Goal: Transaction & Acquisition: Purchase product/service

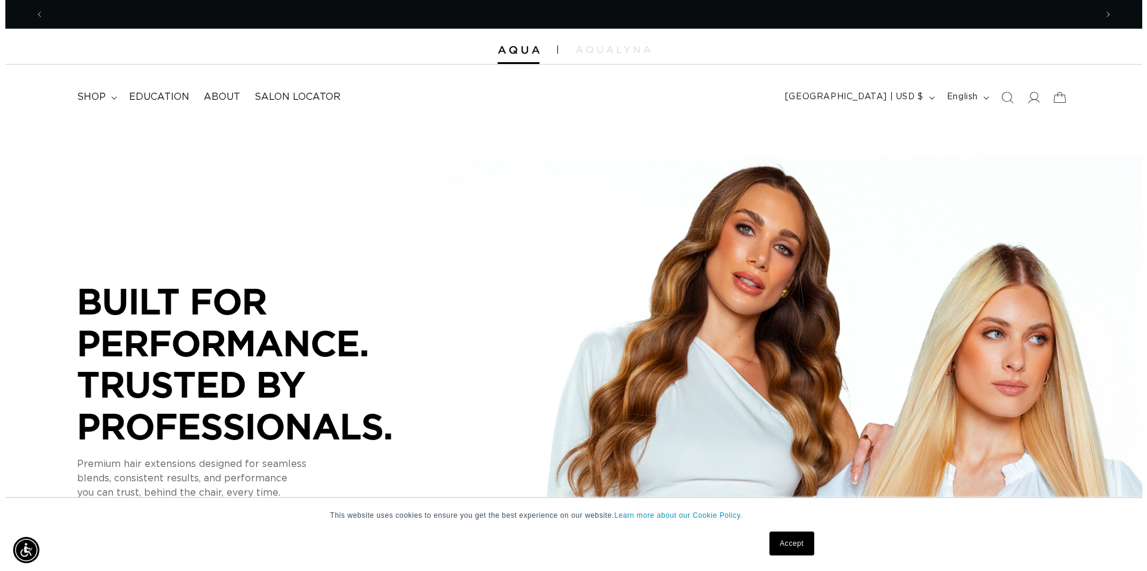
scroll to position [0, 1052]
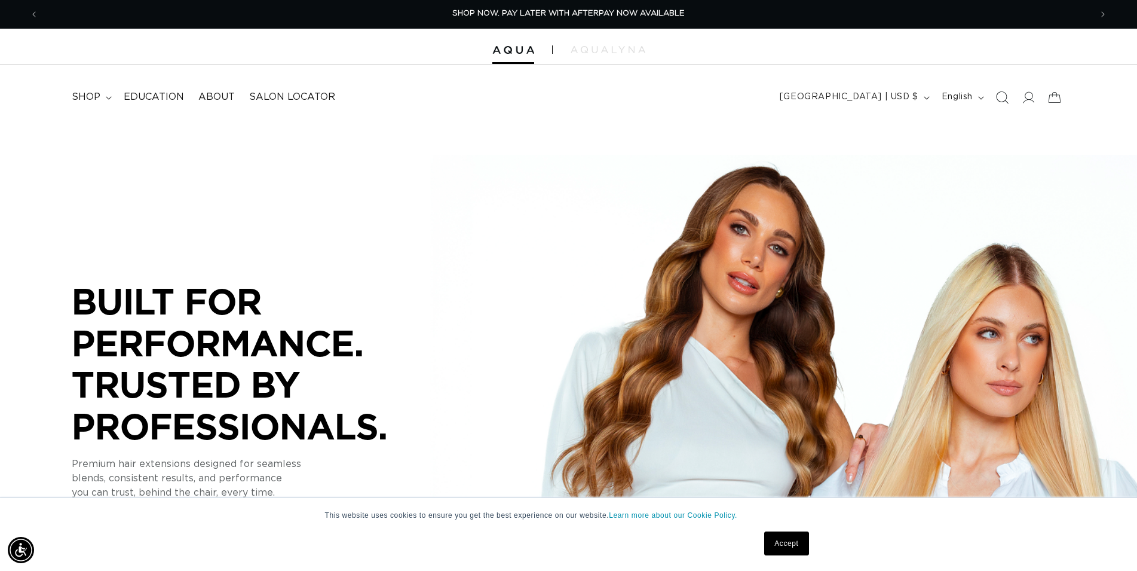
click at [1006, 97] on icon "Search" at bounding box center [1001, 97] width 13 height 13
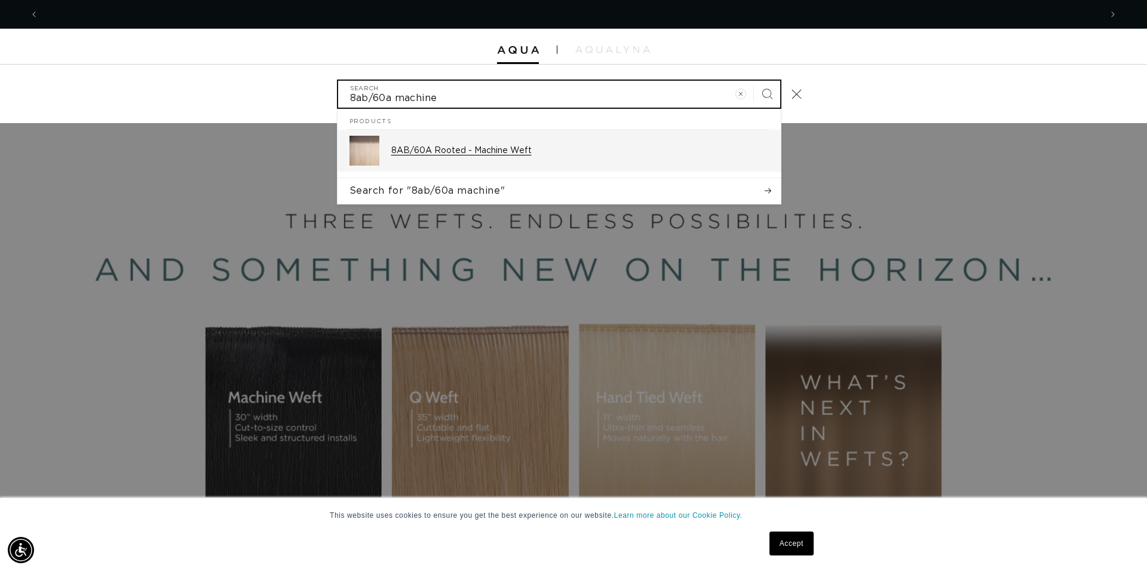
scroll to position [0, 1062]
type input "8ab/60a machine"
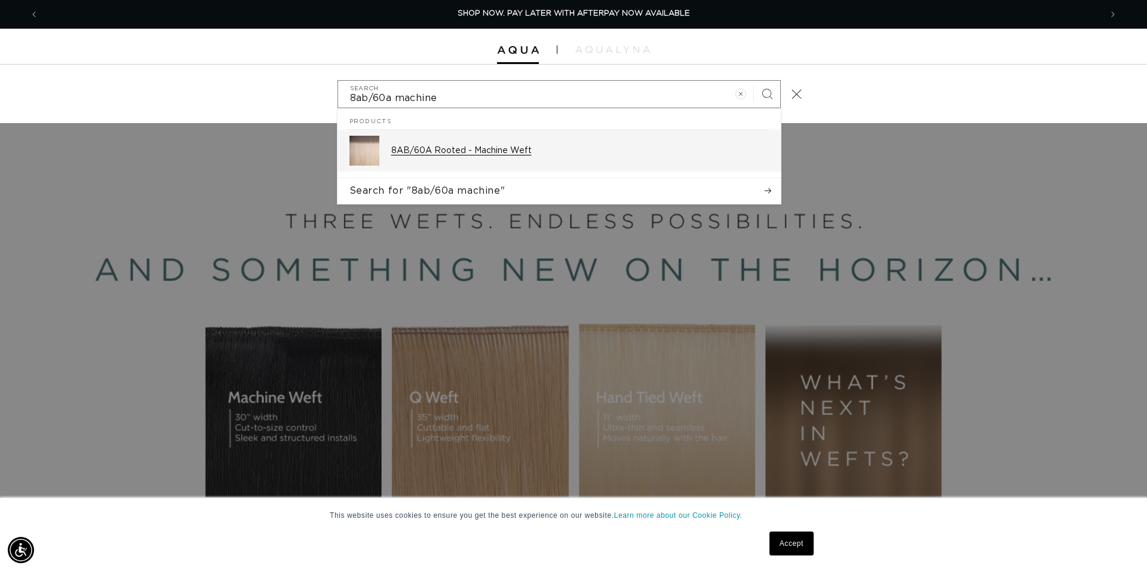
click at [490, 150] on p "8AB/60A Rooted - Machine Weft" at bounding box center [580, 150] width 378 height 11
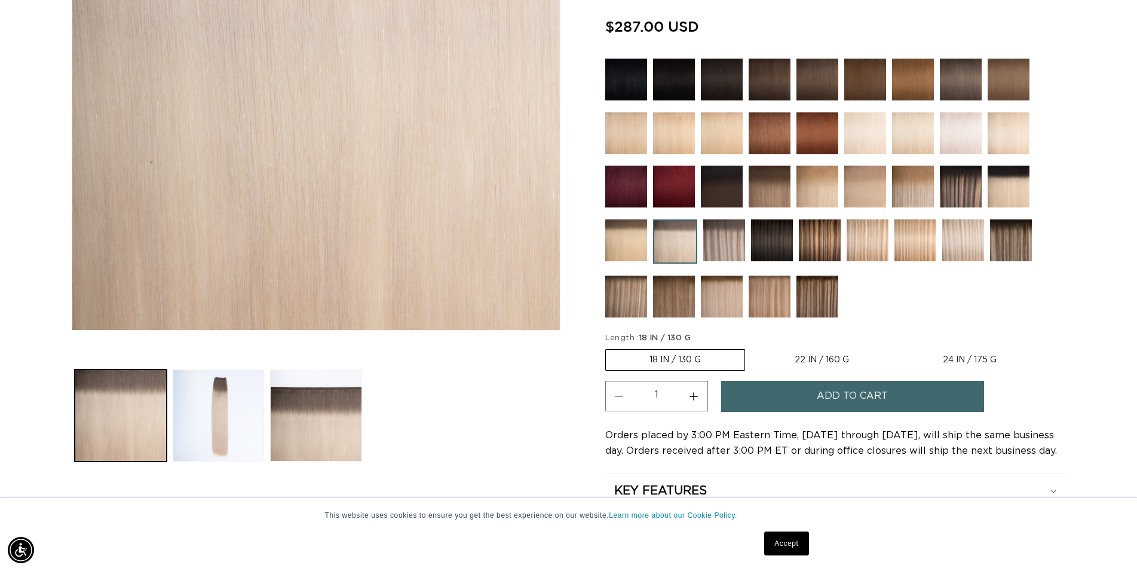
scroll to position [0, 1052]
click at [976, 135] on img at bounding box center [961, 133] width 42 height 42
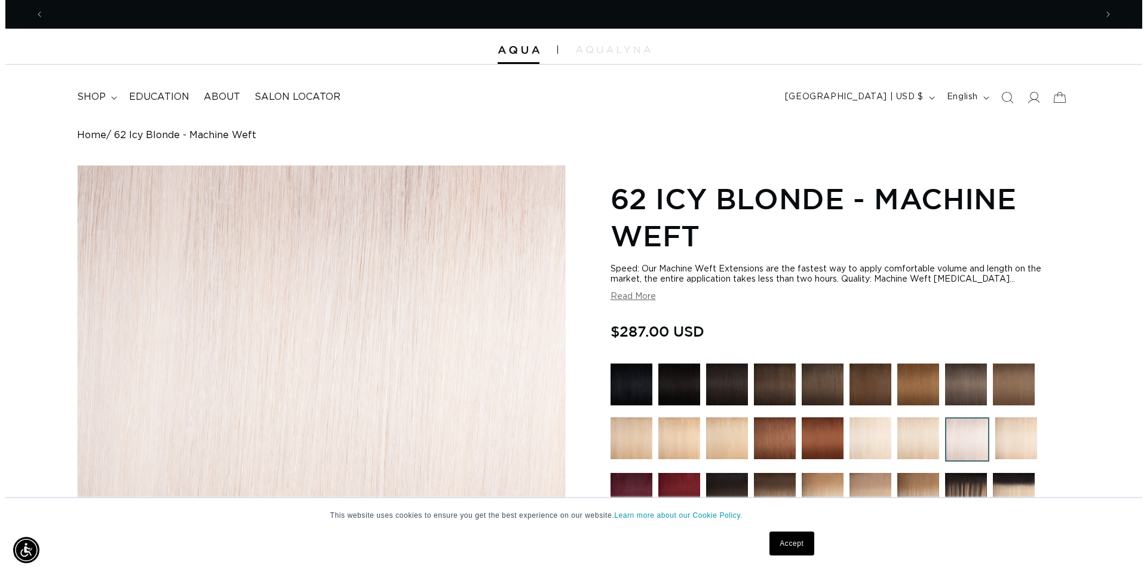
scroll to position [0, 2104]
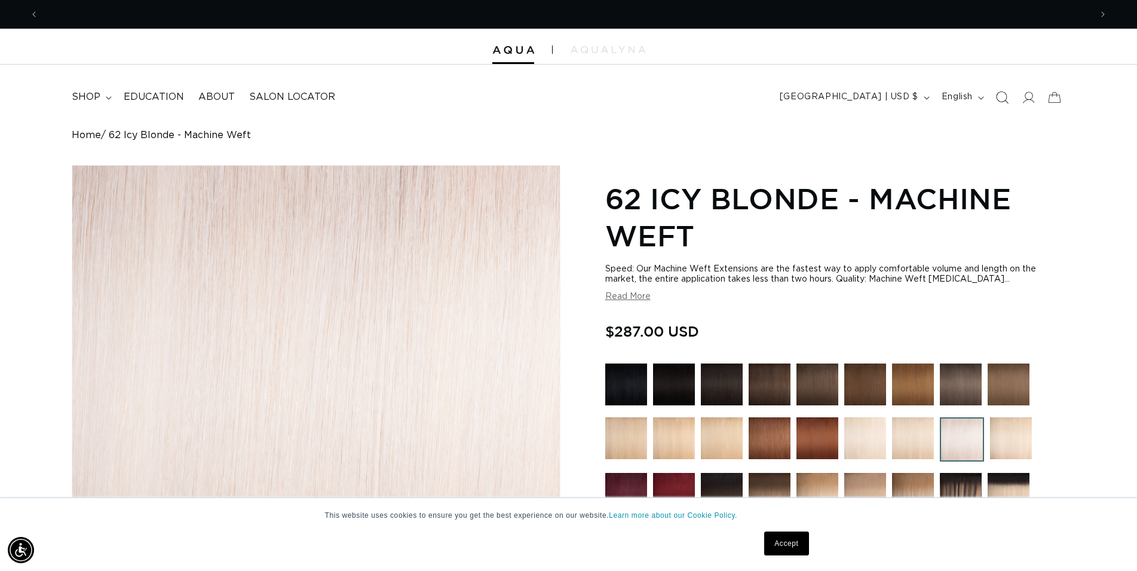
click at [1007, 96] on icon "Search" at bounding box center [1003, 97] width 13 height 13
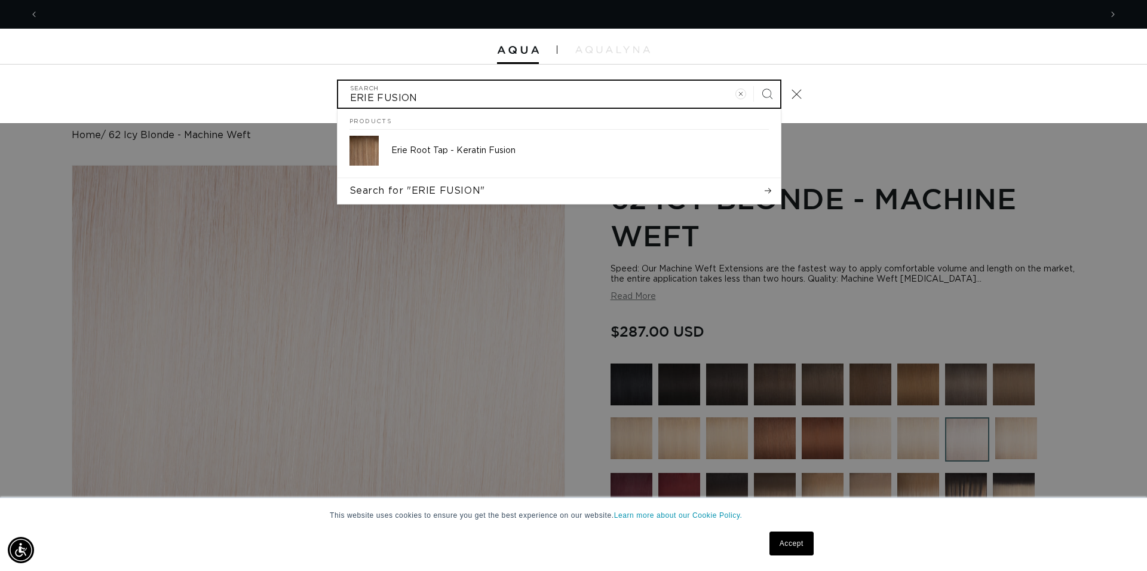
scroll to position [0, 2125]
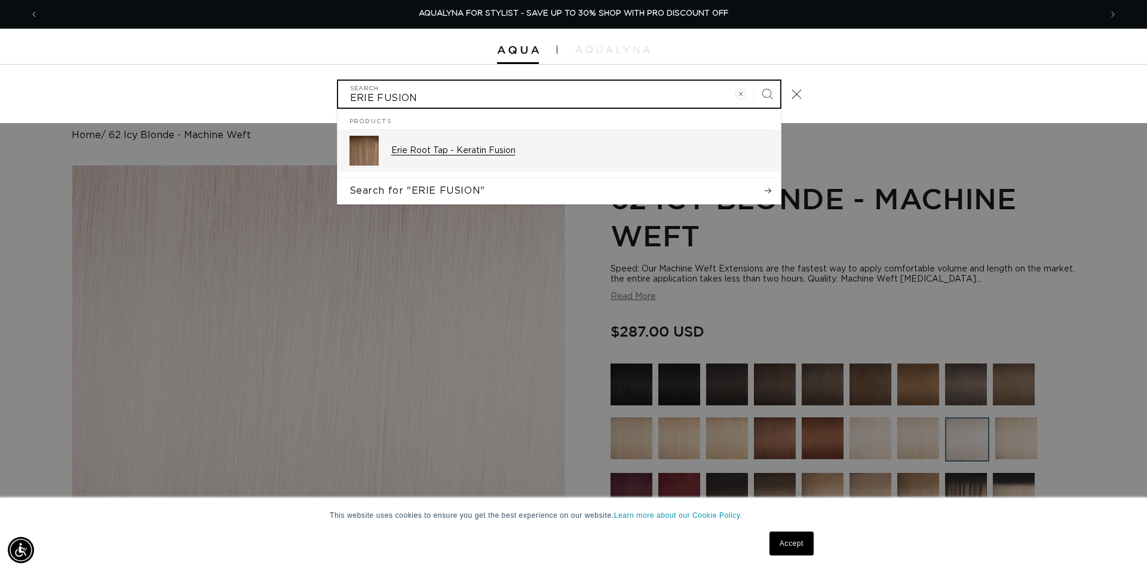
type input "ERIE FUSION"
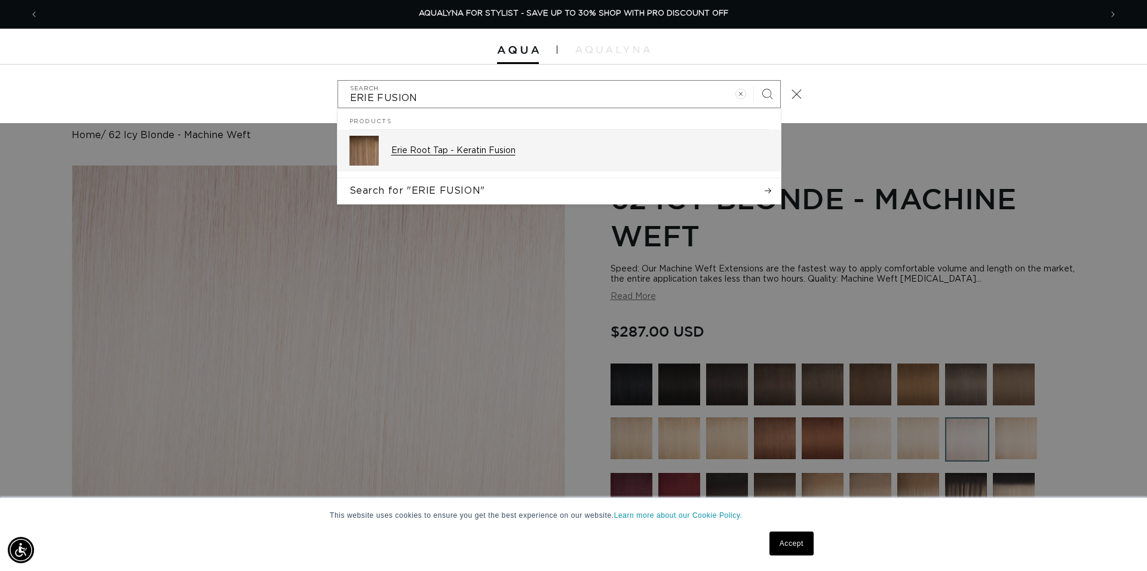
click at [525, 153] on p "Erie Root Tap - Keratin Fusion" at bounding box center [580, 150] width 378 height 11
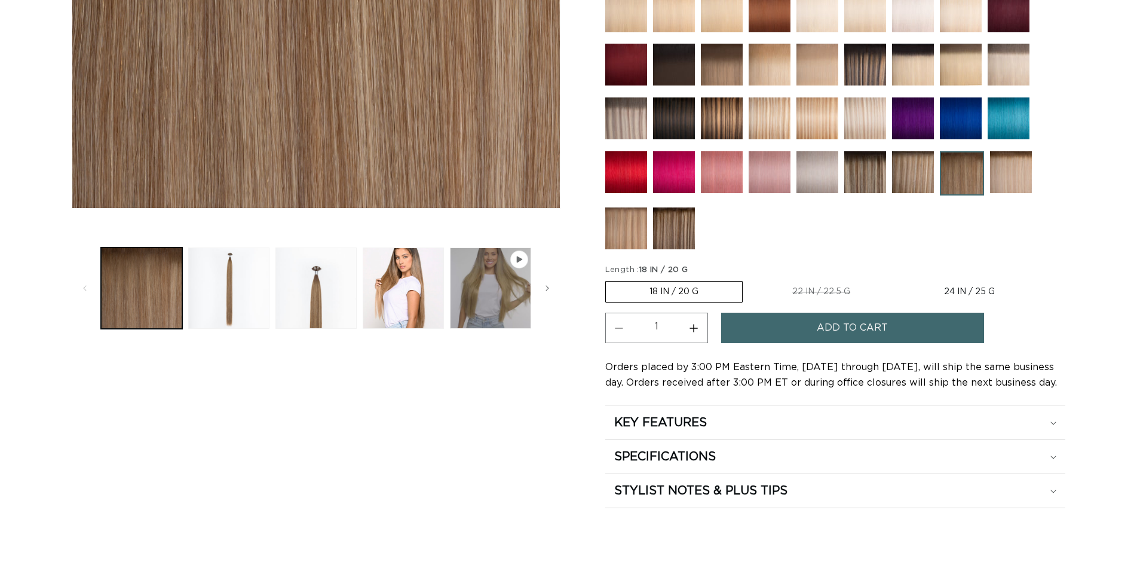
scroll to position [427, 0]
click at [784, 331] on button "Add to cart" at bounding box center [852, 327] width 263 height 30
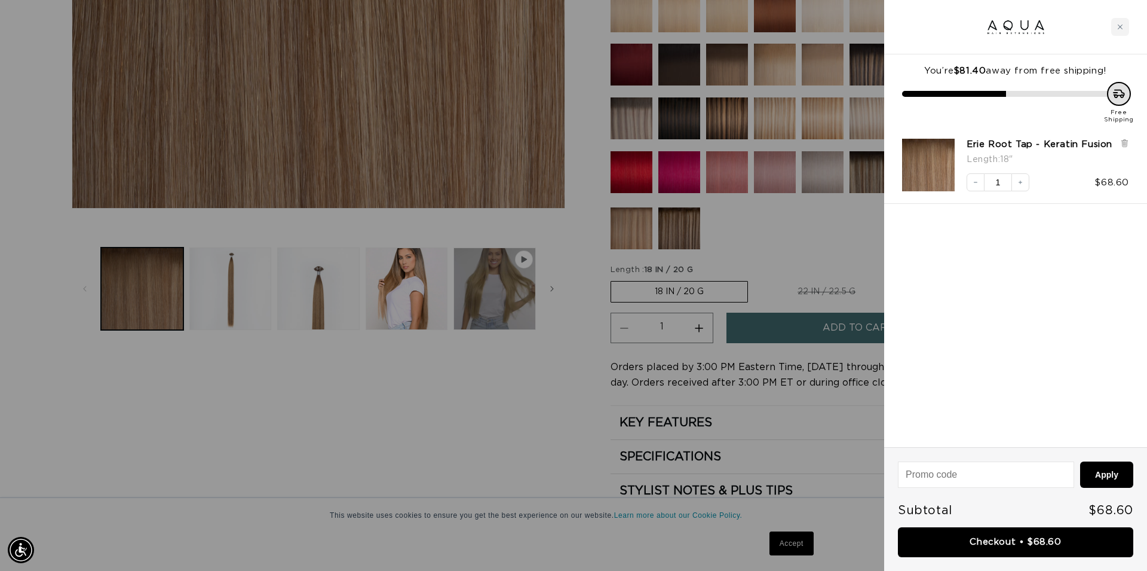
click at [532, 424] on div at bounding box center [573, 285] width 1147 height 571
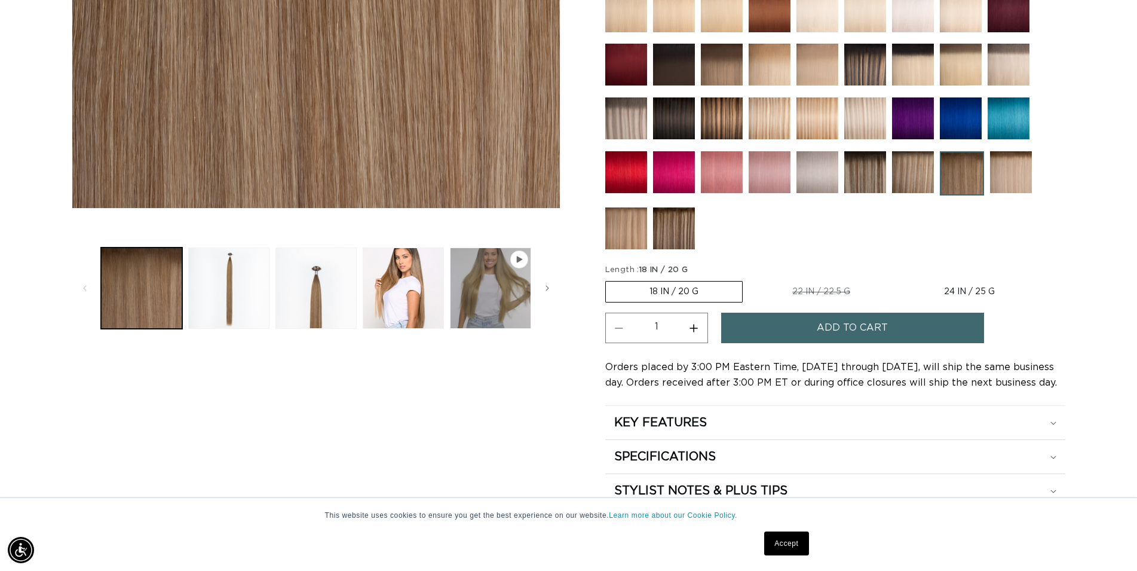
scroll to position [0, 2104]
click at [917, 179] on img at bounding box center [913, 172] width 42 height 42
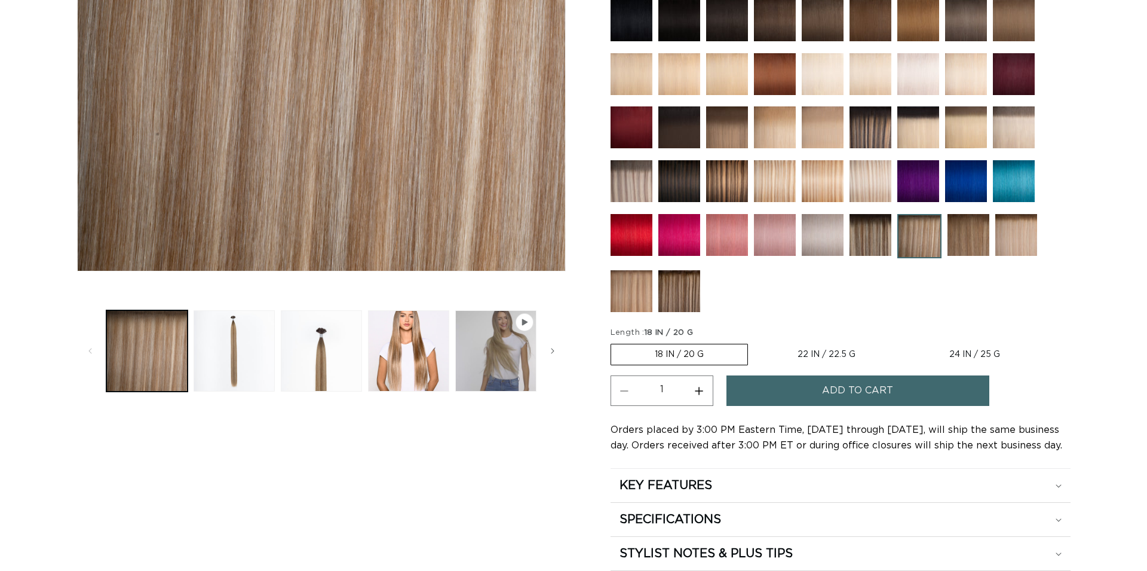
scroll to position [366, 0]
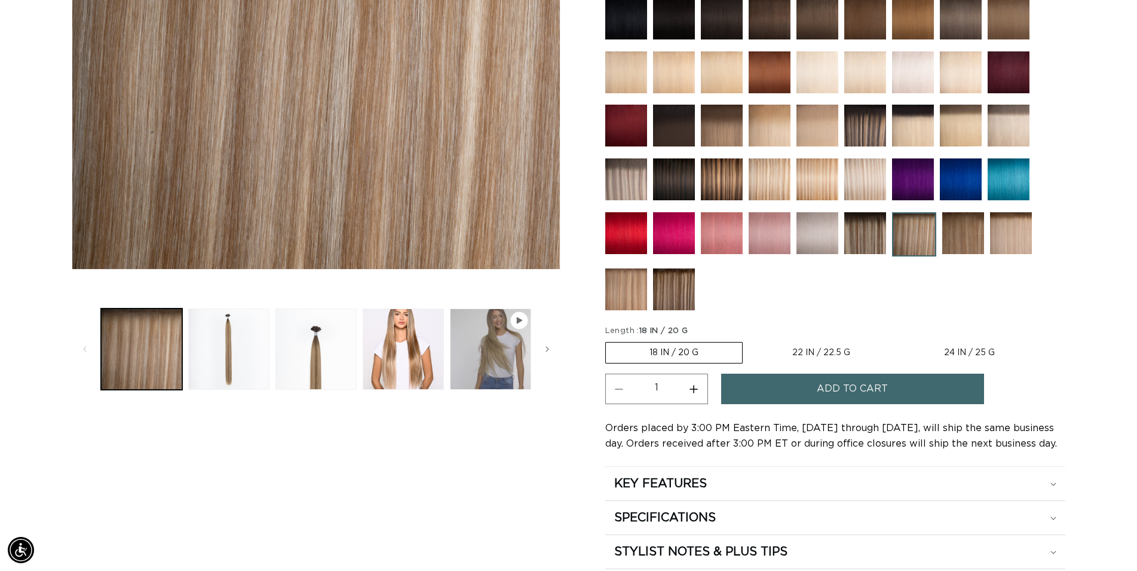
click at [701, 387] on button "Increase quantity for Victoria Root Tap - Keratin Fusion" at bounding box center [694, 388] width 27 height 30
type input "2"
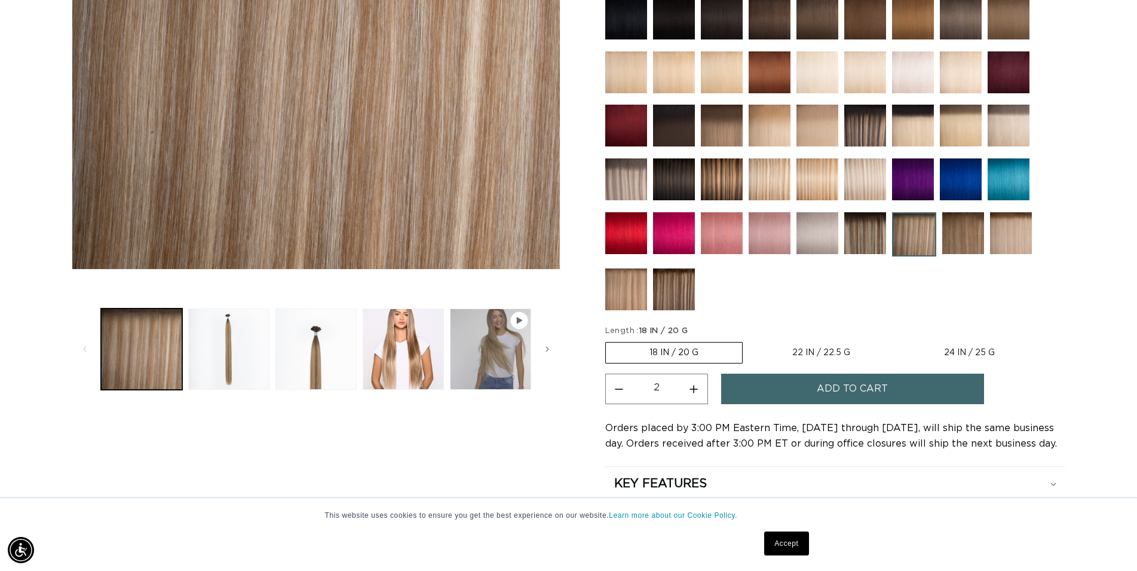
click at [790, 382] on button "Add to cart" at bounding box center [852, 388] width 263 height 30
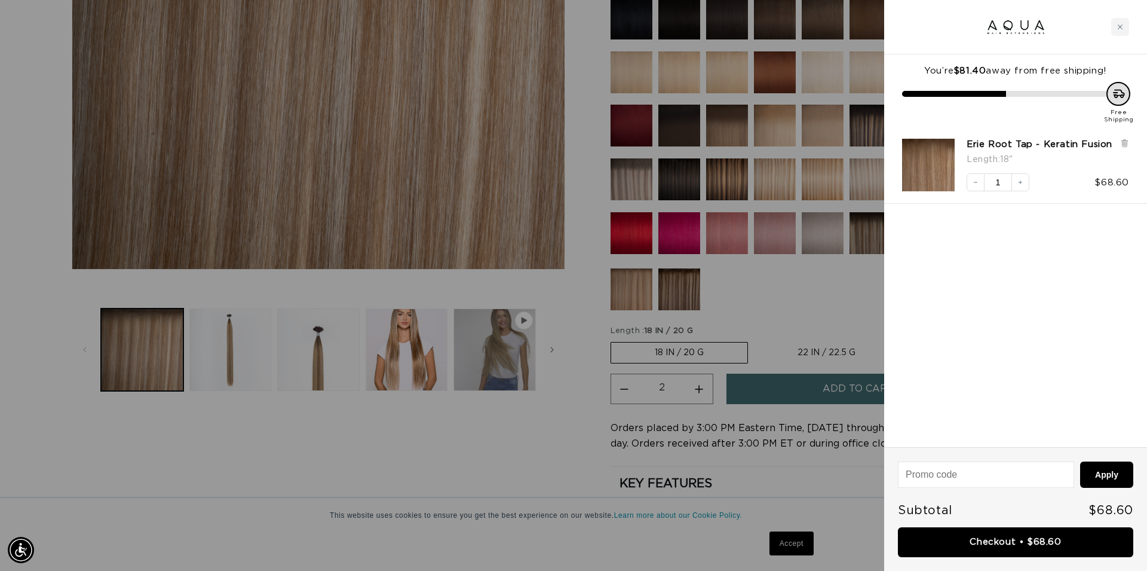
scroll to position [0, 1062]
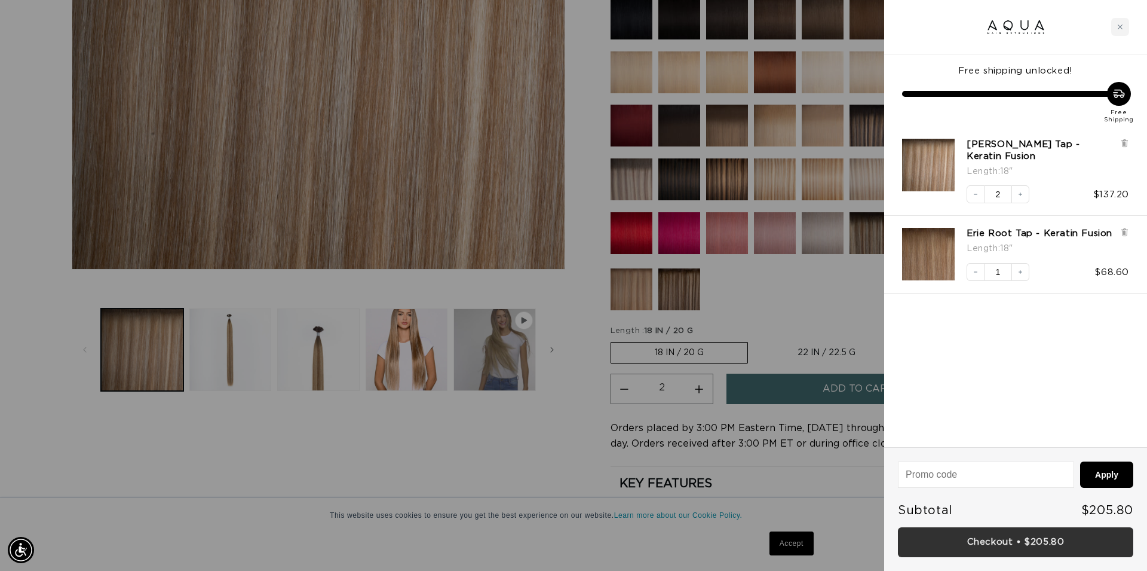
click at [1022, 545] on link "Checkout • $205.80" at bounding box center [1015, 542] width 235 height 30
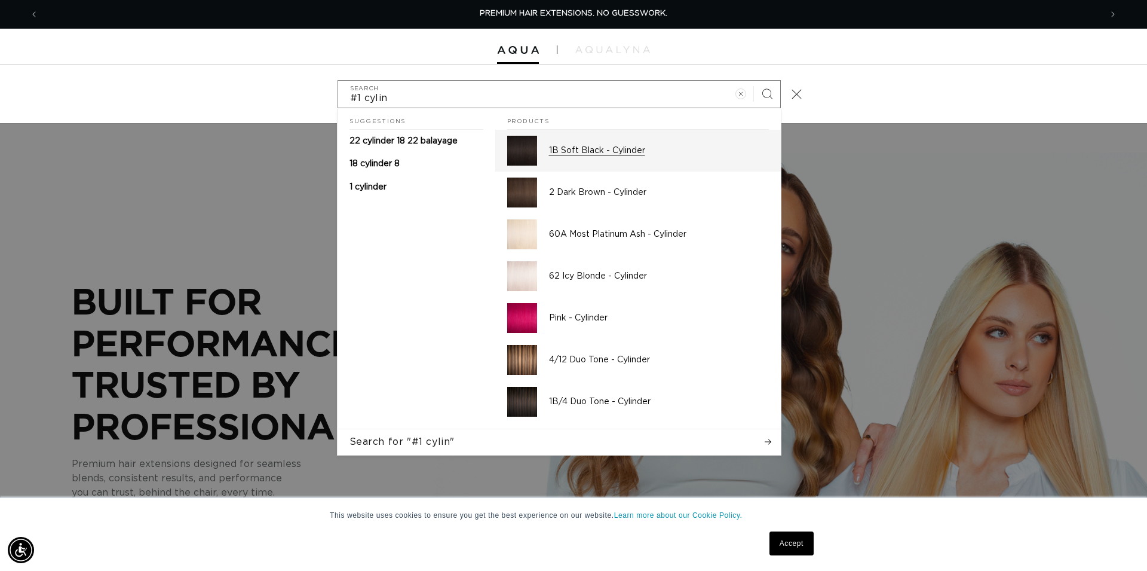
type input "#1 cylin"
click at [568, 144] on div "1B Soft Black - Cylinder" at bounding box center [659, 151] width 220 height 30
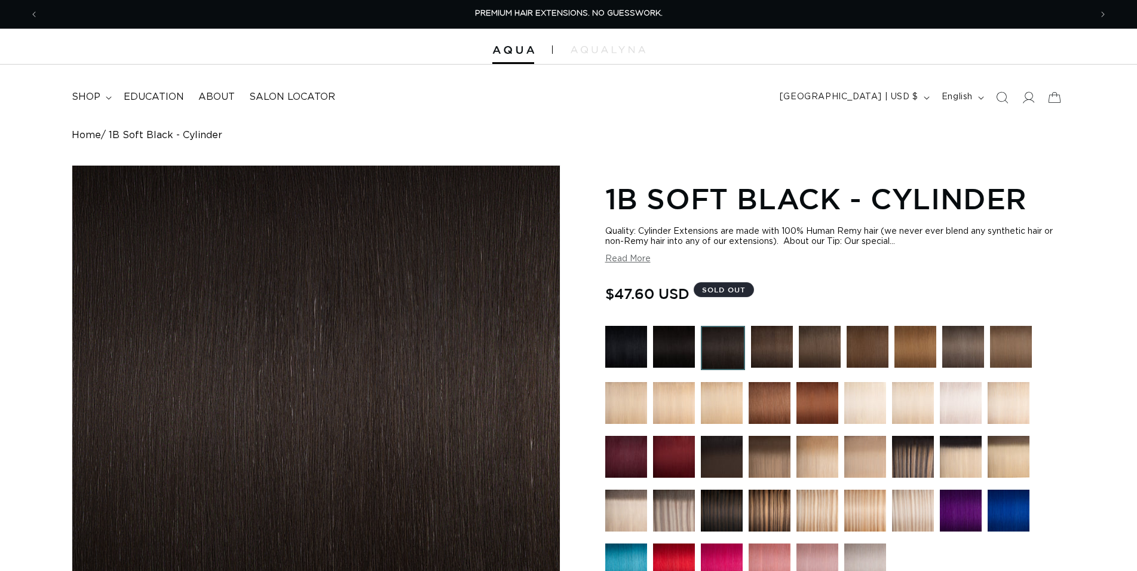
click at [639, 351] on img at bounding box center [626, 347] width 42 height 42
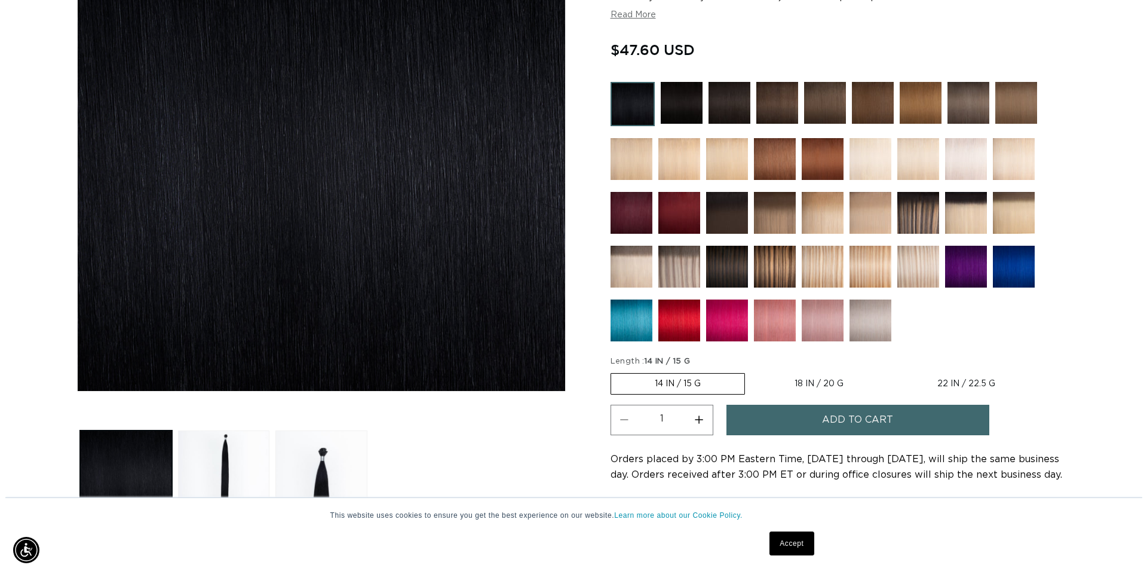
scroll to position [0, 2104]
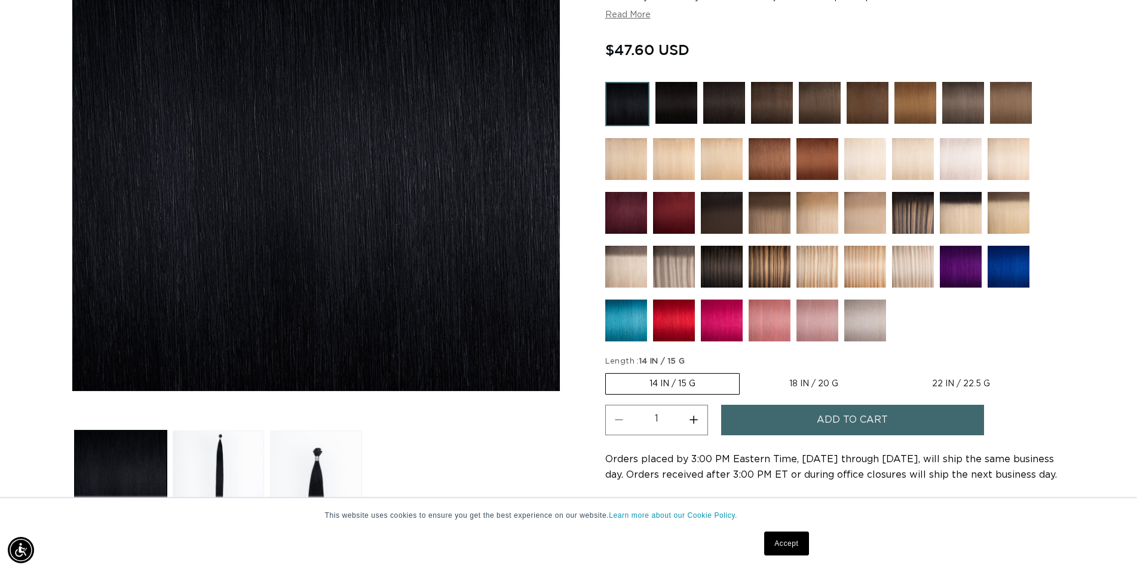
click at [962, 384] on label "22 IN / 22.5 G Variant sold out or unavailable" at bounding box center [960, 383] width 145 height 20
click at [888, 371] on input "22 IN / 22.5 G Variant sold out or unavailable" at bounding box center [888, 370] width 1 height 1
radio input "true"
click at [813, 417] on button "Add to cart" at bounding box center [852, 419] width 263 height 30
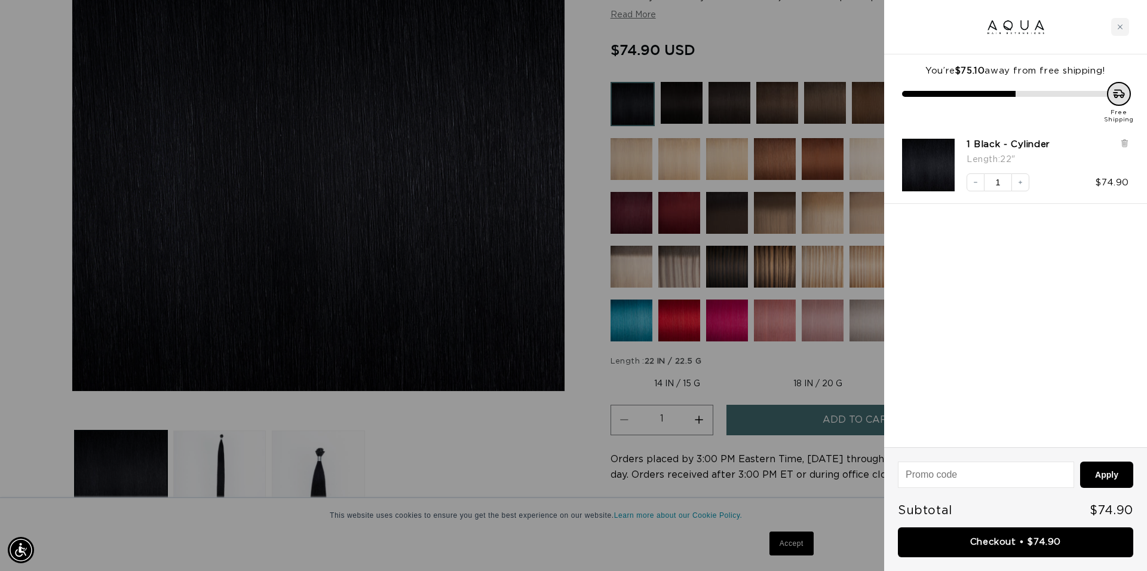
click at [770, 44] on div at bounding box center [573, 285] width 1147 height 571
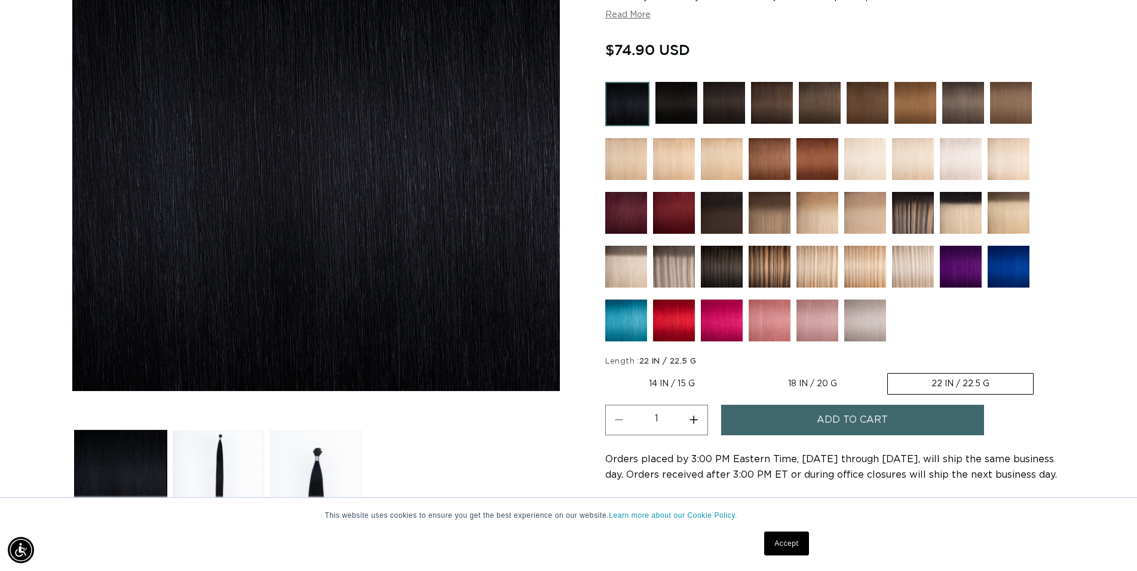
scroll to position [0, 1052]
click at [817, 107] on img at bounding box center [820, 103] width 42 height 42
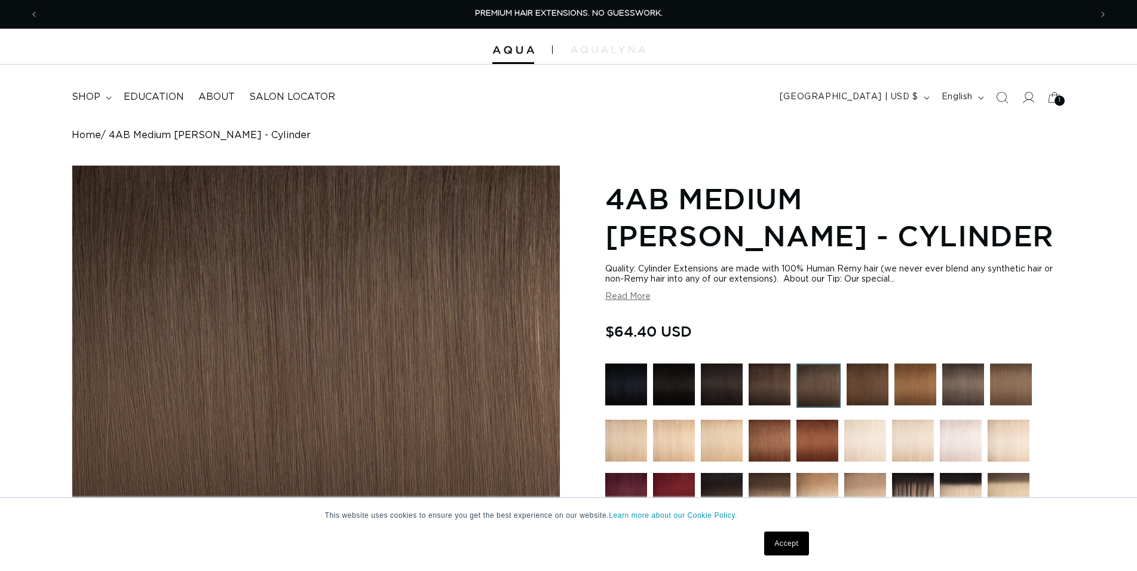
click at [869, 381] on img at bounding box center [868, 384] width 42 height 42
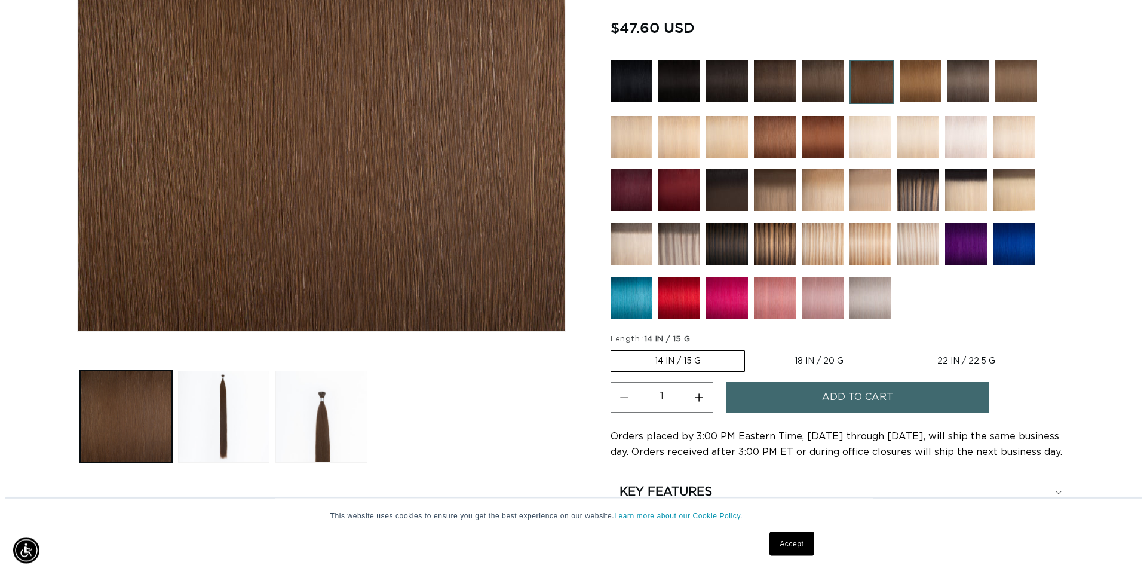
scroll to position [305, 0]
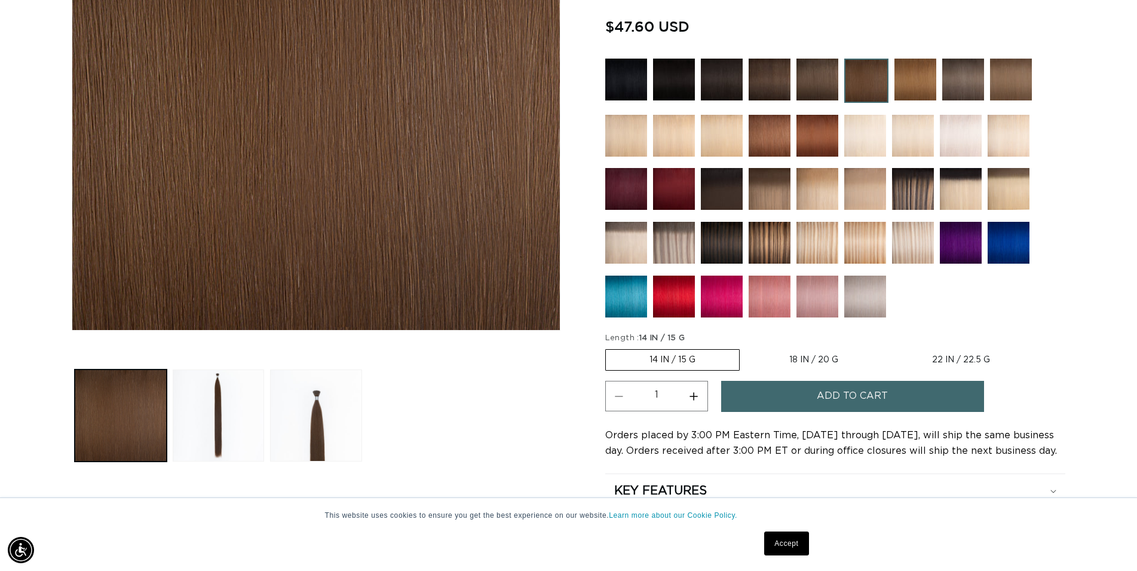
click at [934, 358] on label "22 IN / 22.5 G Variant sold out or unavailable" at bounding box center [960, 360] width 145 height 20
click at [888, 347] on input "22 IN / 22.5 G Variant sold out or unavailable" at bounding box center [888, 347] width 1 height 1
radio input "true"
click at [843, 394] on span "Add to cart" at bounding box center [852, 396] width 71 height 30
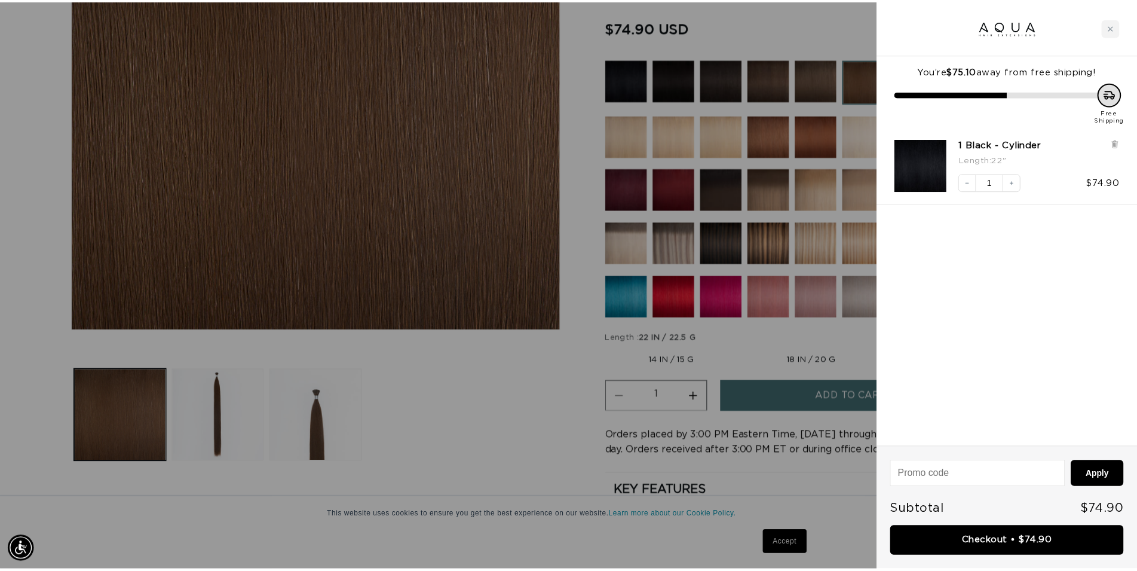
scroll to position [0, 2125]
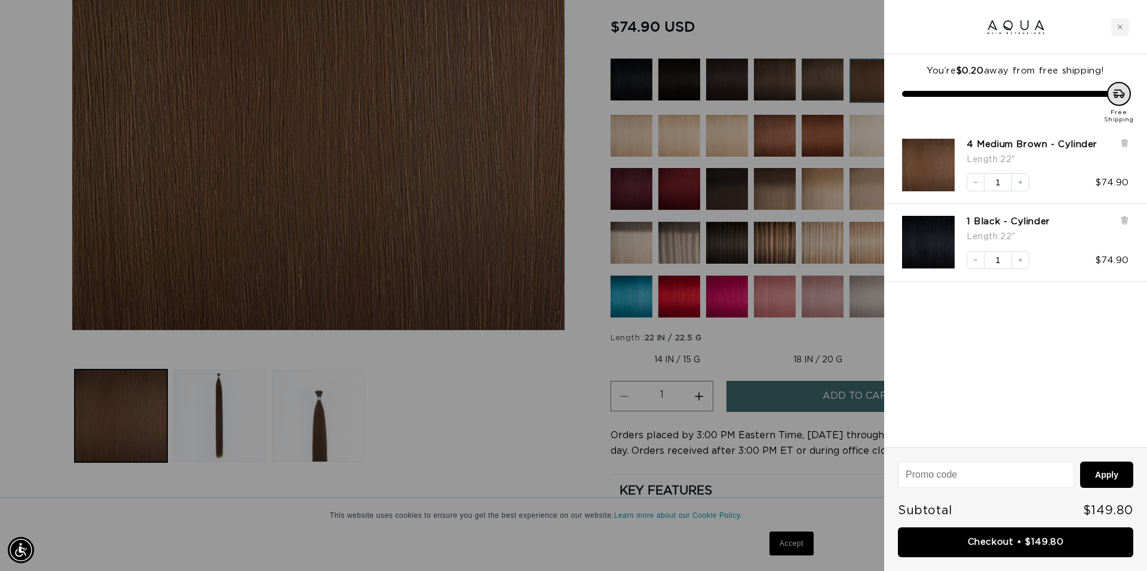
click at [520, 415] on div at bounding box center [573, 285] width 1147 height 571
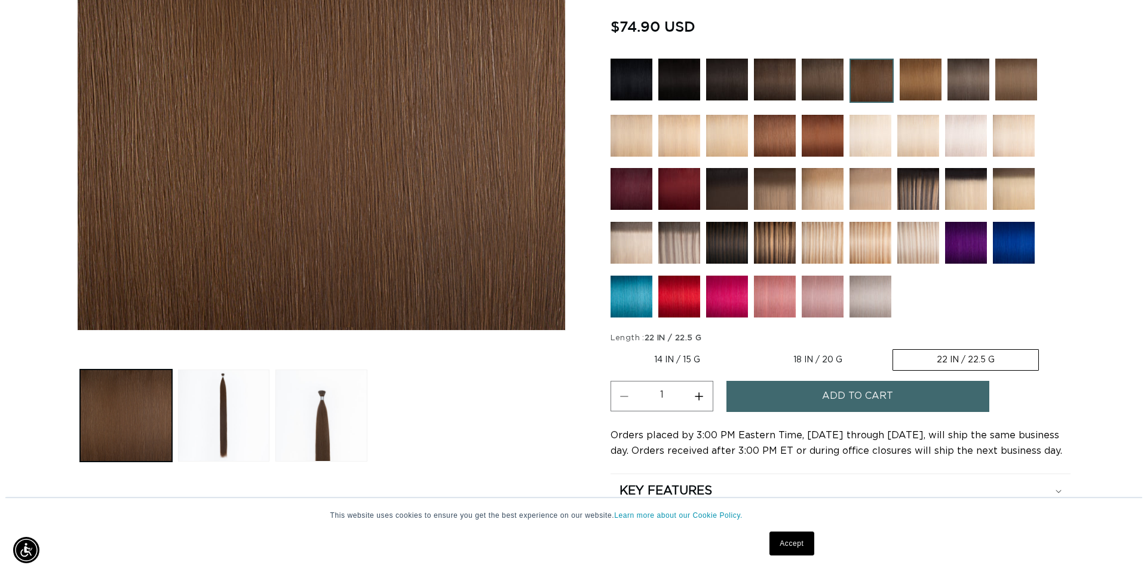
scroll to position [0, 0]
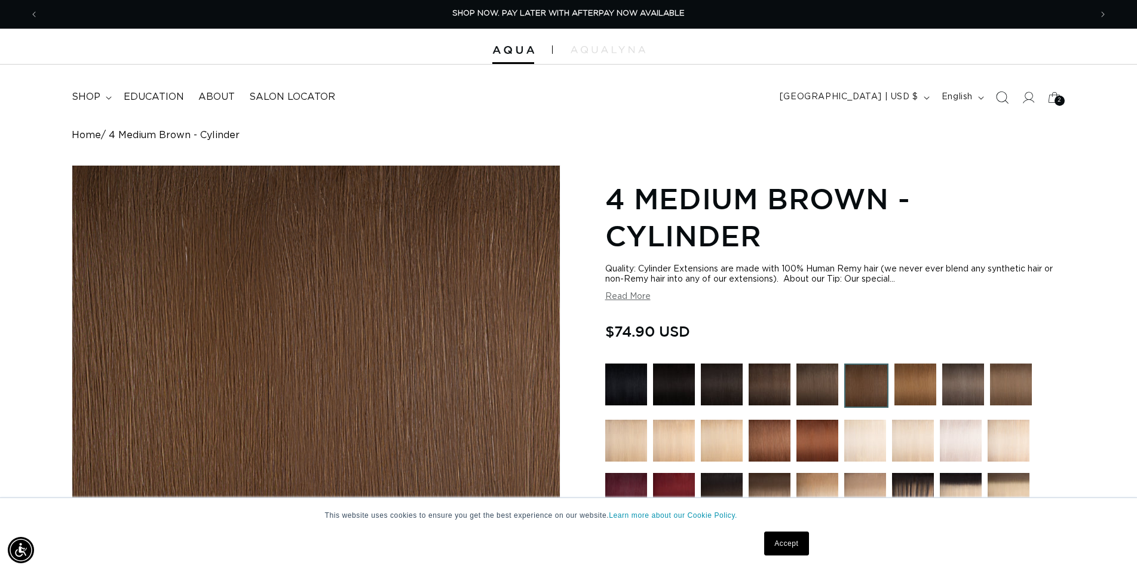
click at [997, 93] on icon "Search" at bounding box center [1001, 97] width 13 height 13
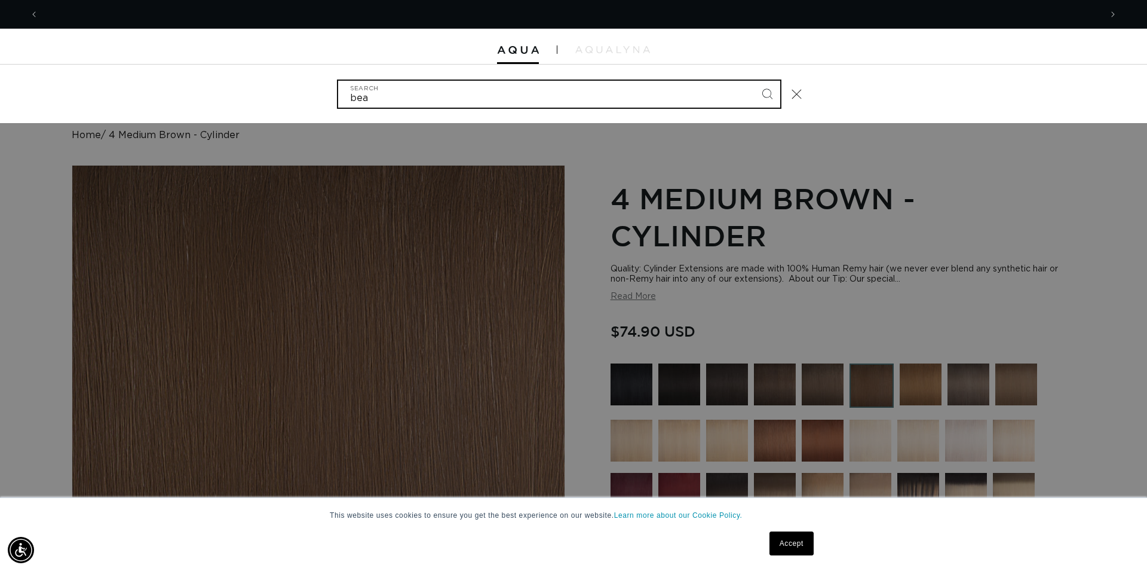
scroll to position [0, 2125]
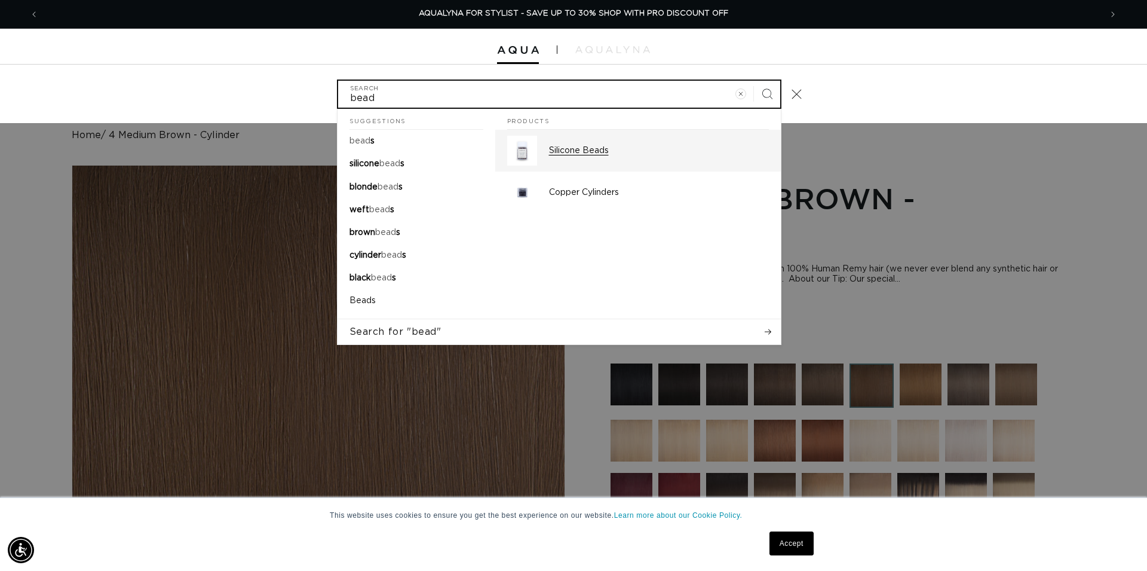
type input "bead"
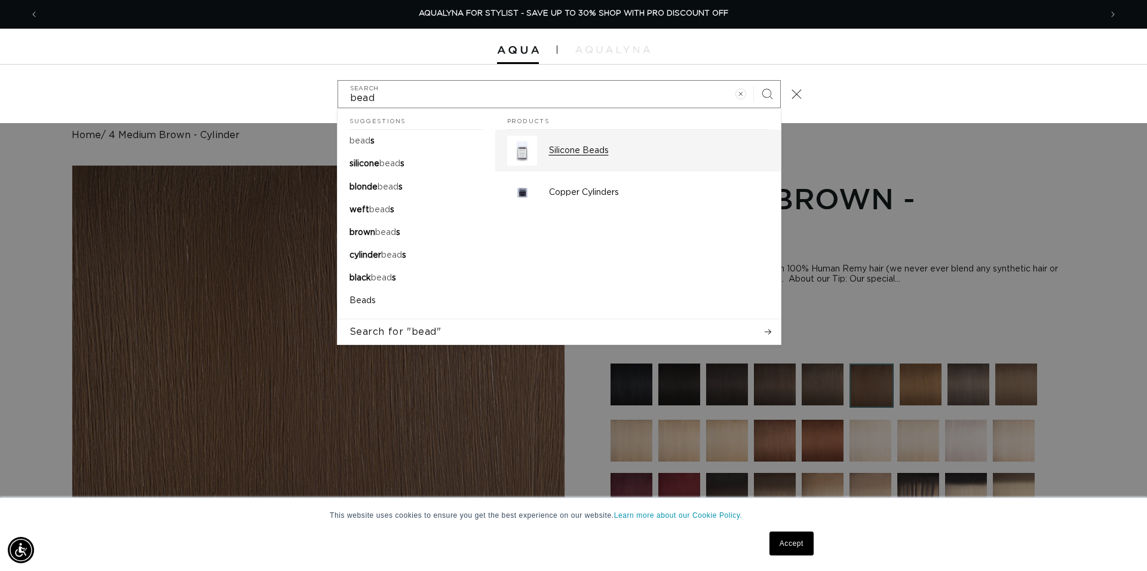
click at [600, 155] on p "Silicone Beads" at bounding box center [659, 150] width 220 height 11
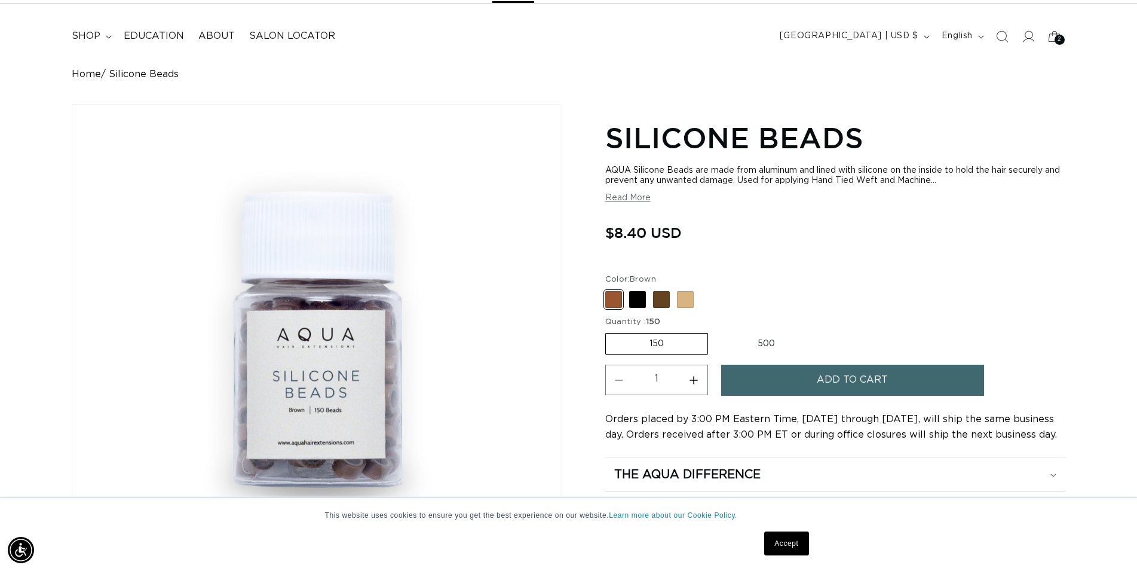
scroll to position [0, 1052]
click at [769, 340] on label "500 Variant sold out or unavailable" at bounding box center [766, 343] width 105 height 20
click at [715, 331] on input "500 Variant sold out or unavailable" at bounding box center [714, 330] width 1 height 1
radio input "true"
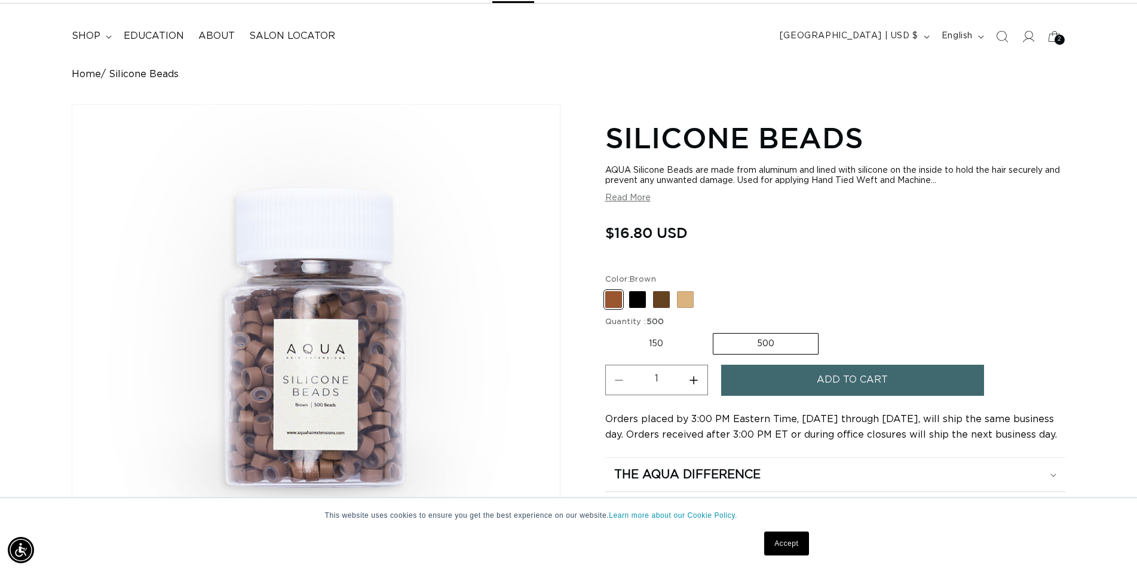
scroll to position [0, 2104]
click at [641, 299] on span at bounding box center [637, 299] width 17 height 17
click at [609, 289] on input "Black Variant sold out or unavailable" at bounding box center [608, 289] width 1 height 1
radio input "true"
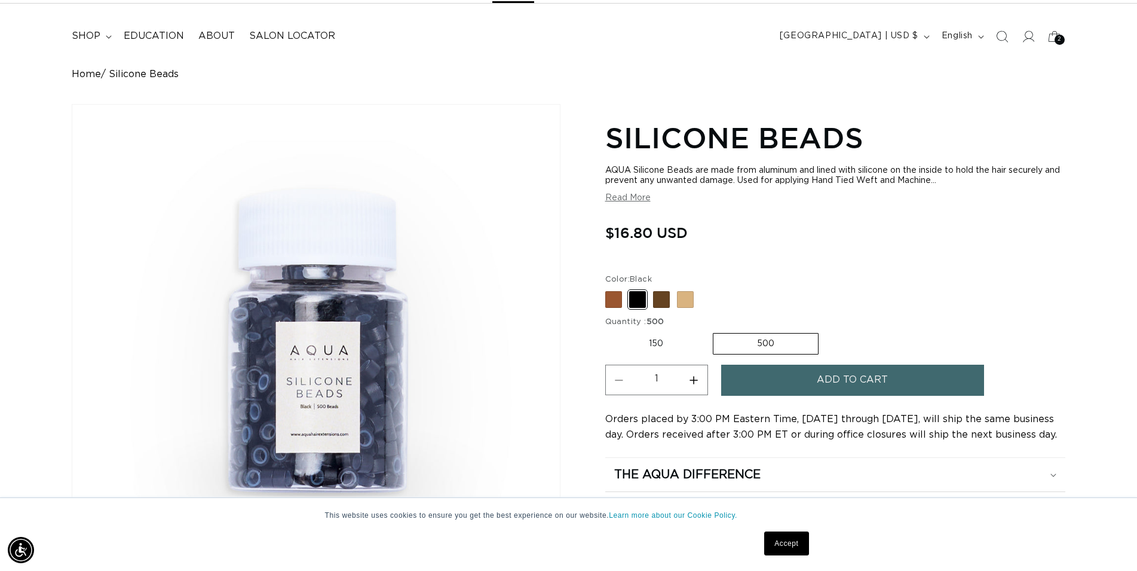
click at [805, 384] on button "Add to cart" at bounding box center [852, 379] width 263 height 30
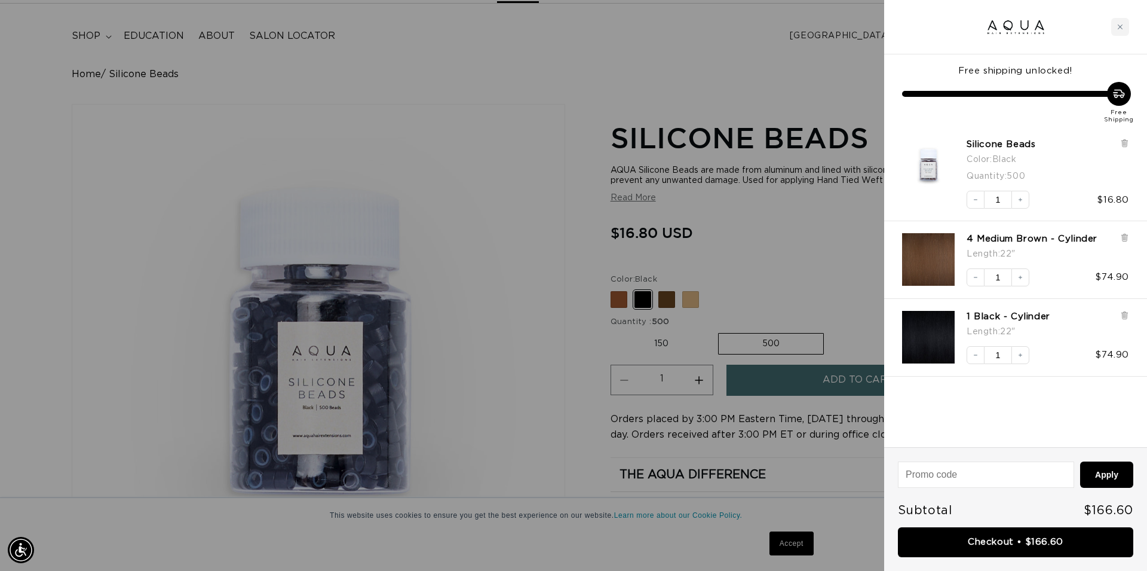
click at [688, 304] on div at bounding box center [573, 285] width 1147 height 571
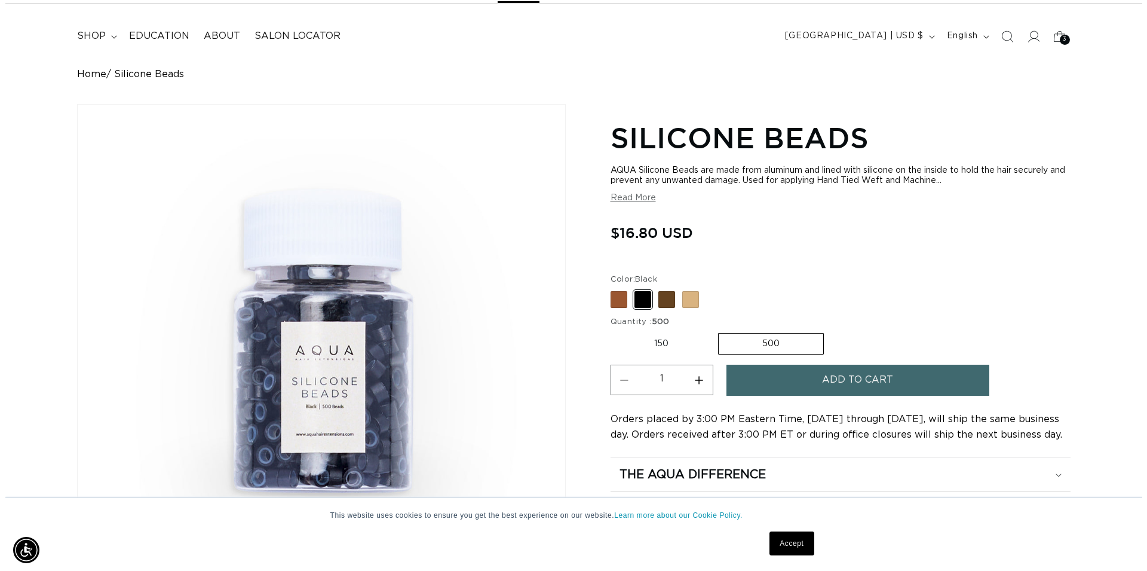
scroll to position [0, 2104]
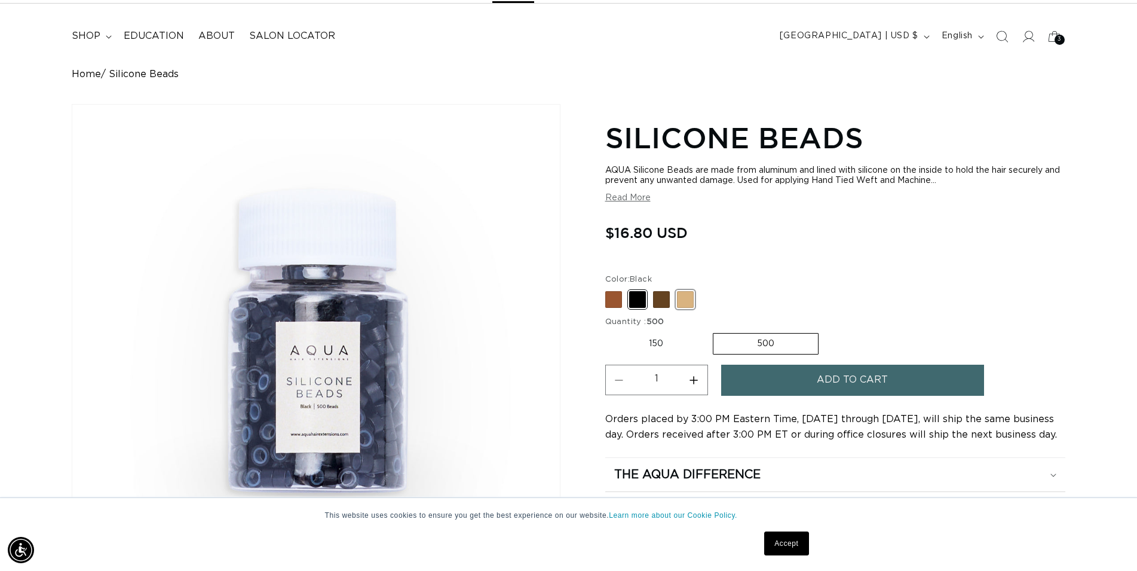
click at [683, 304] on span at bounding box center [685, 299] width 17 height 17
click at [609, 289] on input "Blonde Variant sold out or unavailable" at bounding box center [608, 289] width 1 height 1
radio input "true"
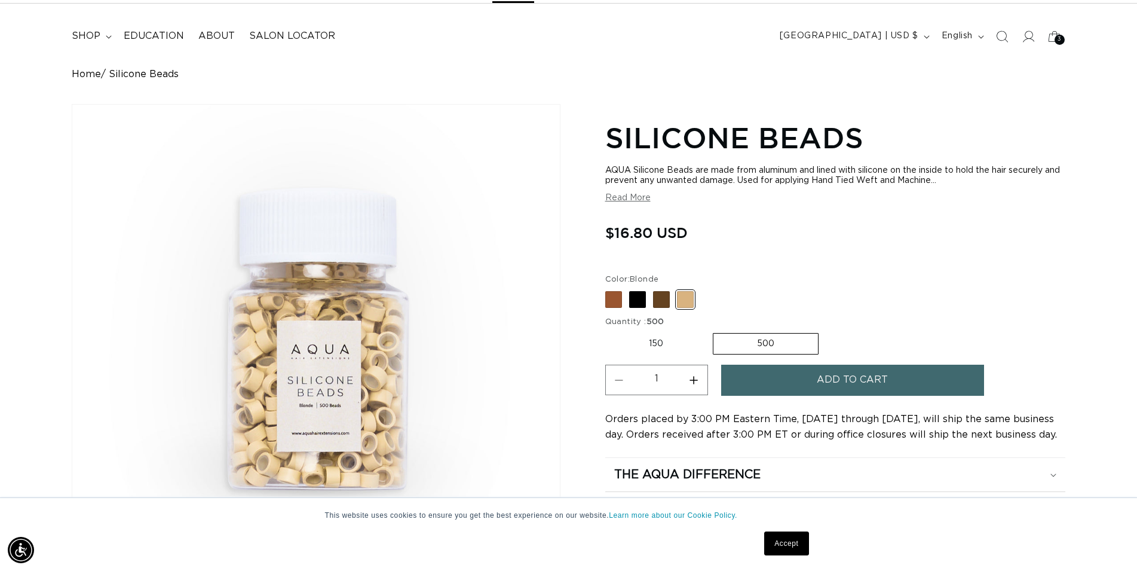
click at [852, 388] on span "Add to cart" at bounding box center [852, 379] width 71 height 30
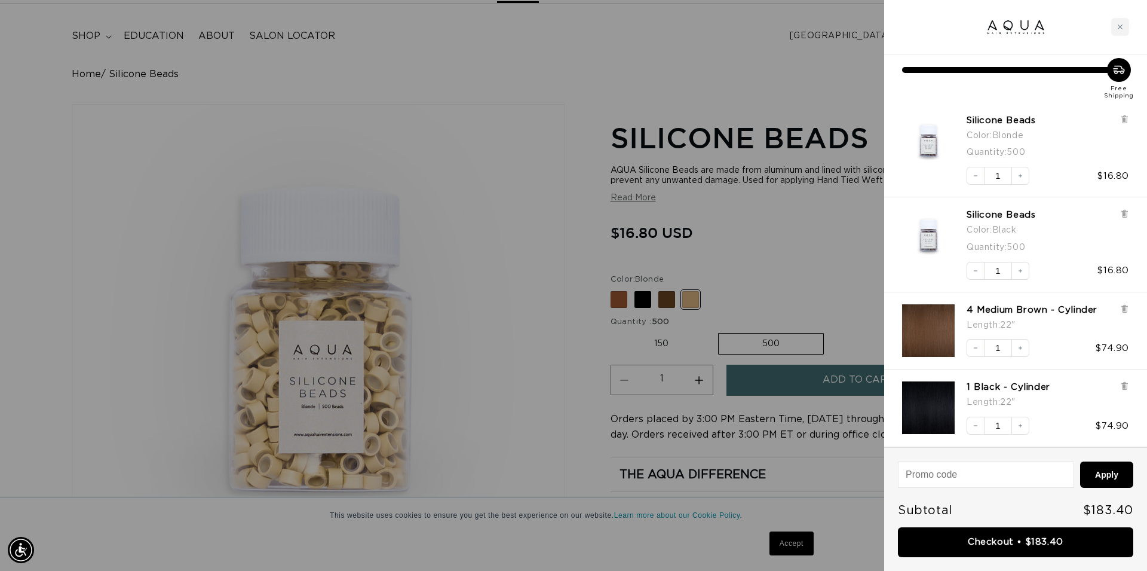
scroll to position [0, 1062]
click at [1010, 542] on link "Checkout • $183.40" at bounding box center [1015, 542] width 235 height 30
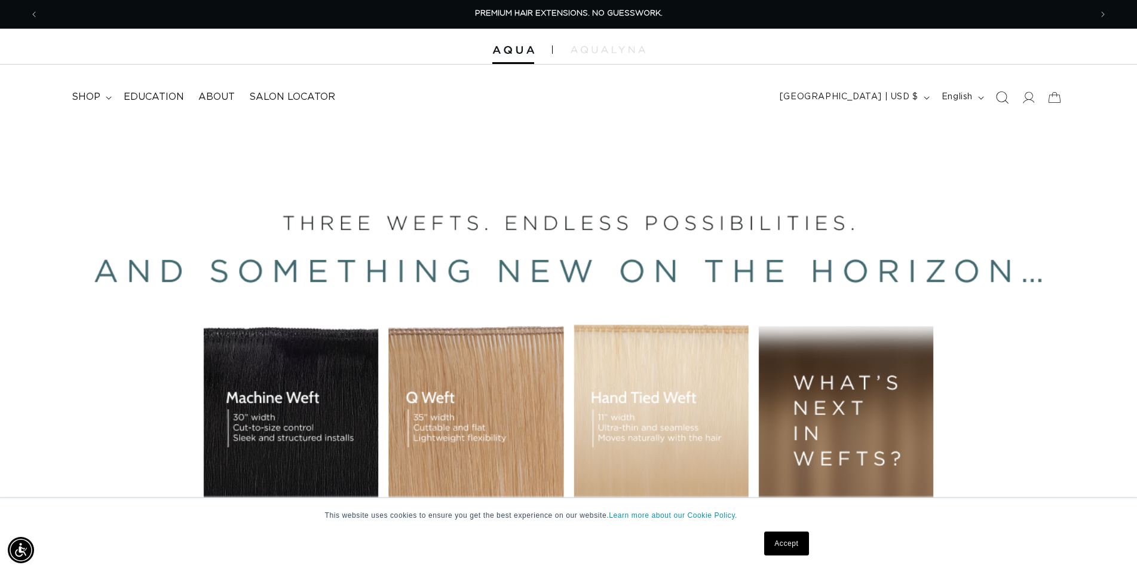
click at [1009, 98] on span "Search" at bounding box center [1002, 97] width 26 height 26
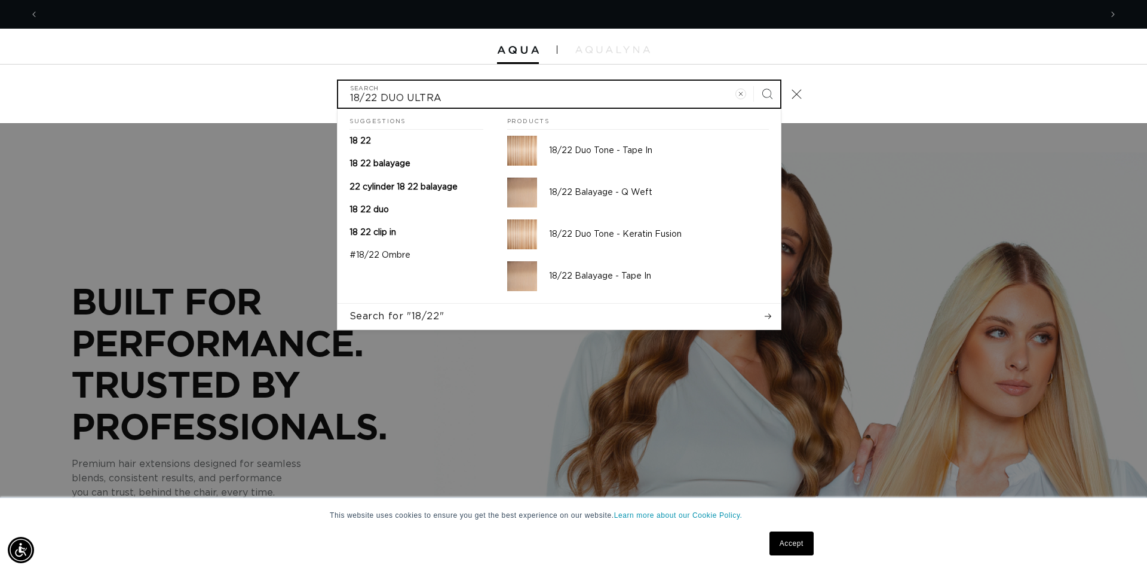
scroll to position [0, 2125]
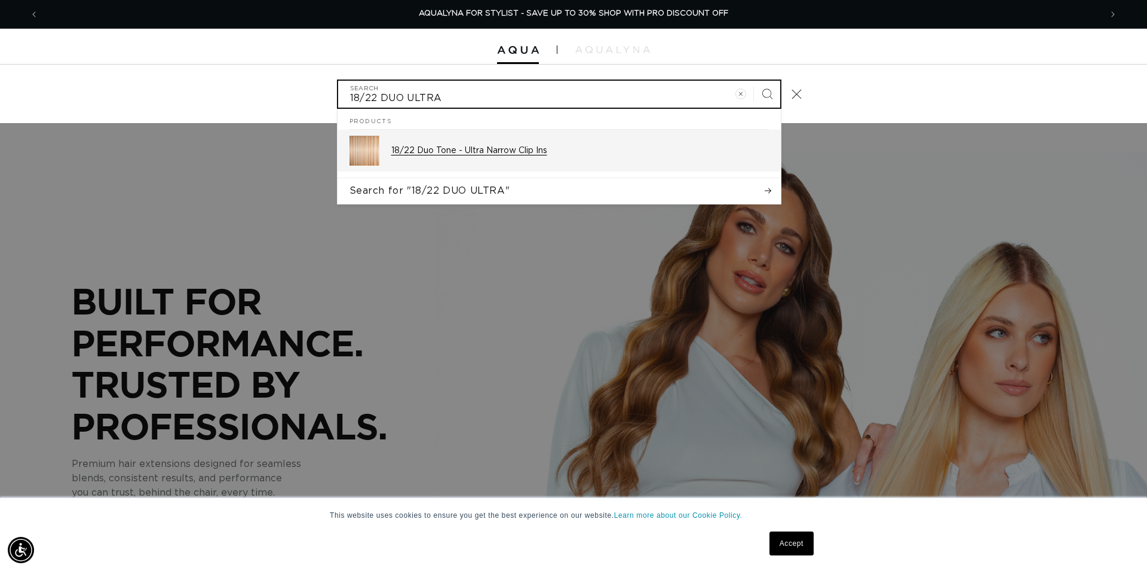
type input "18/22 DUO ULTRA"
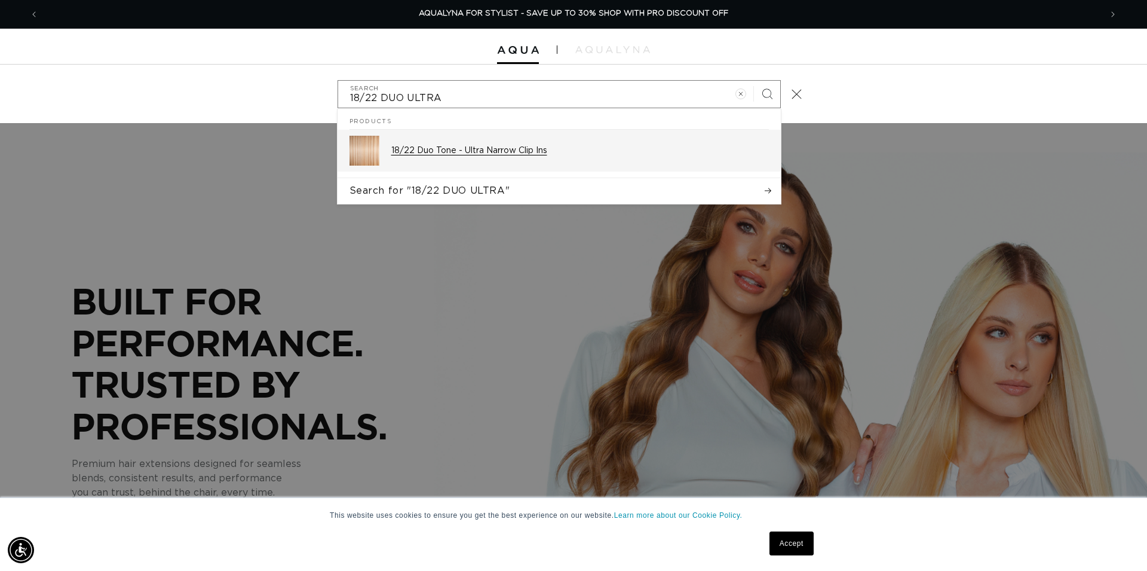
click at [565, 154] on p "18/22 Duo Tone - Ultra Narrow Clip Ins" at bounding box center [580, 150] width 378 height 11
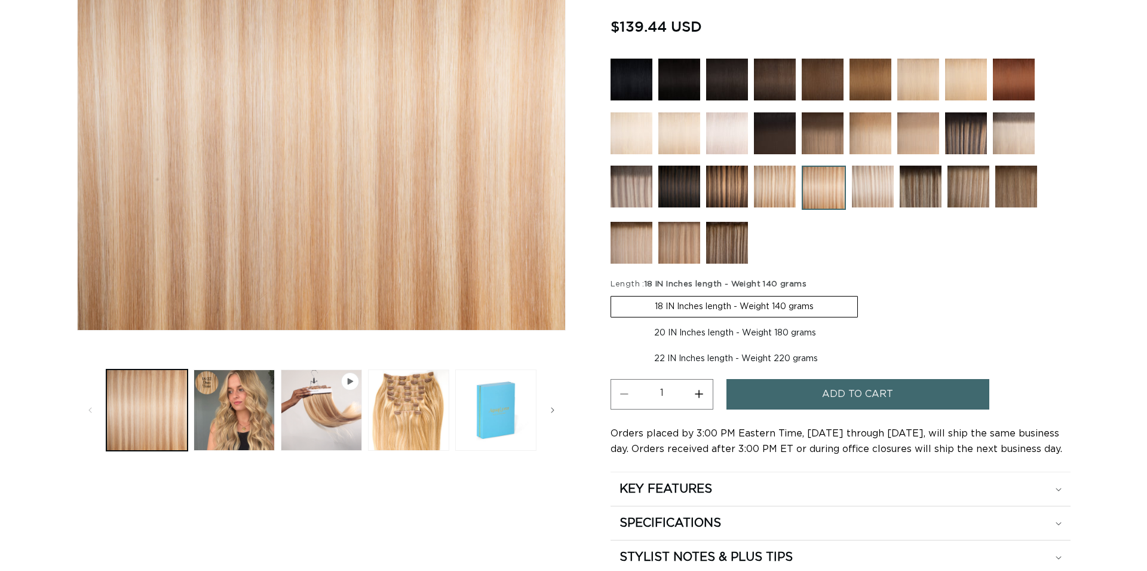
scroll to position [305, 0]
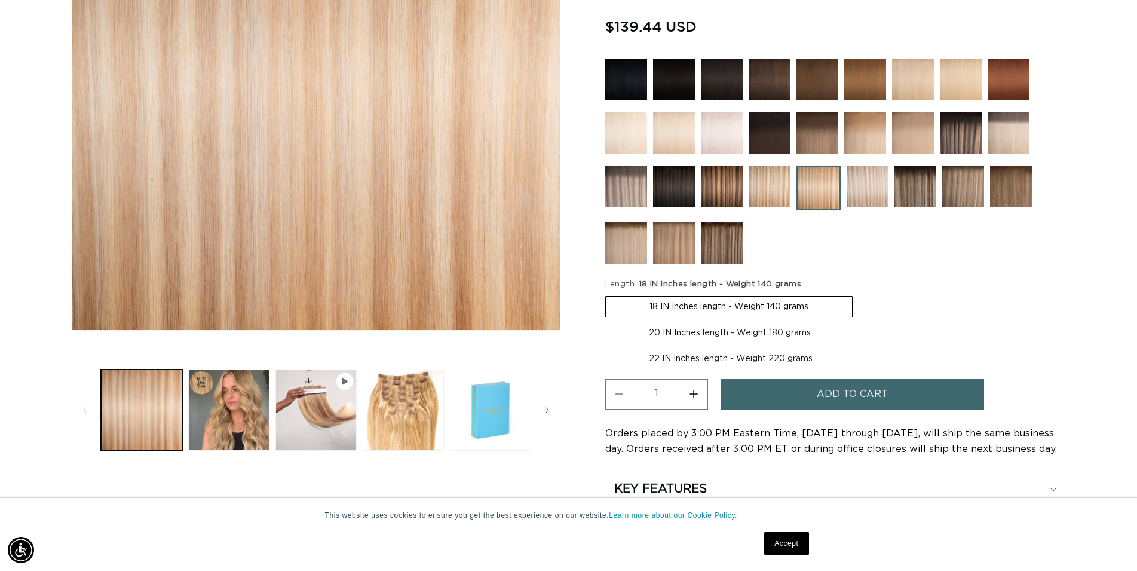
click at [825, 391] on span "Add to cart" at bounding box center [852, 394] width 71 height 30
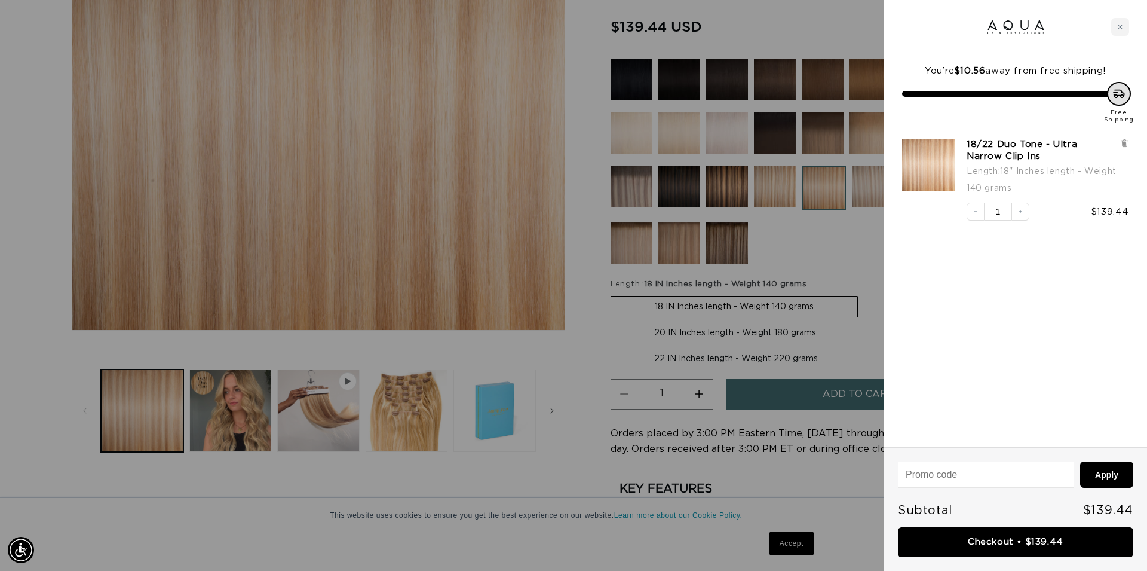
scroll to position [0, 1062]
click at [1014, 539] on link "Checkout • $139.44" at bounding box center [1015, 542] width 235 height 30
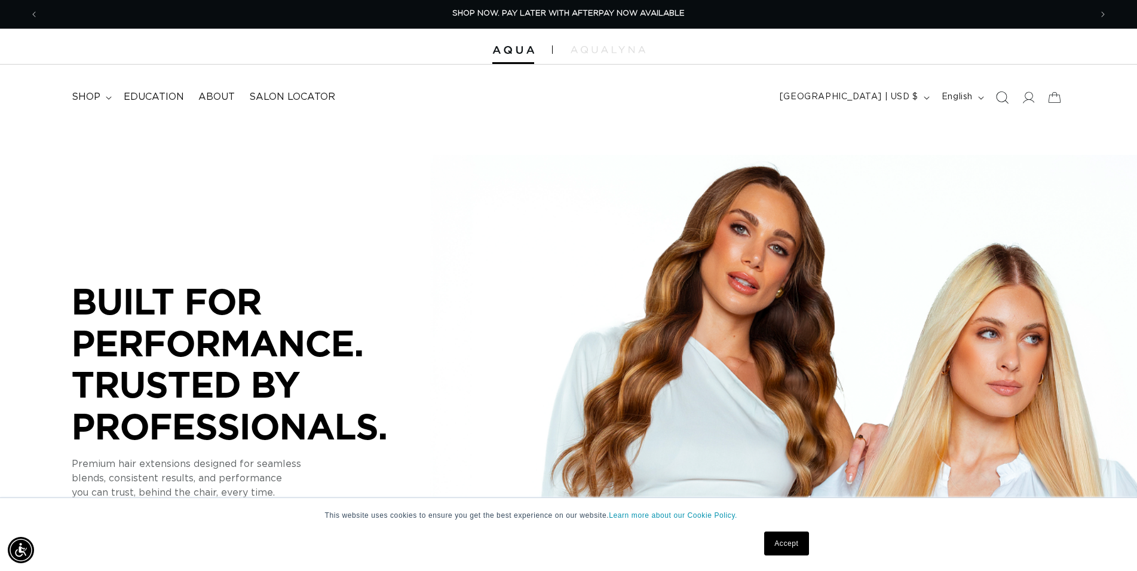
click at [1008, 97] on icon "Search" at bounding box center [1001, 97] width 13 height 13
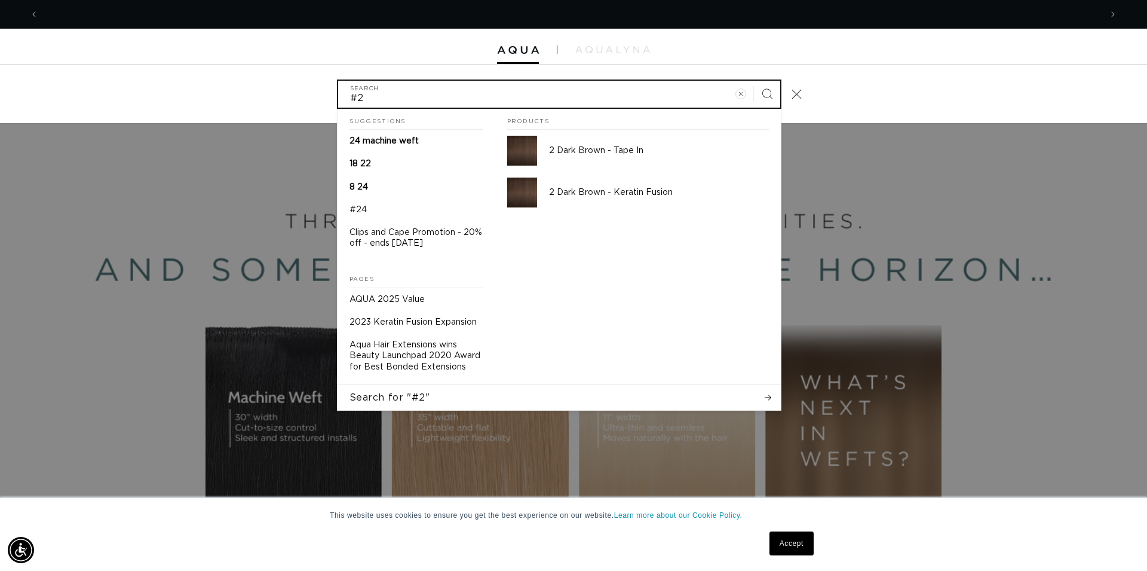
scroll to position [0, 2125]
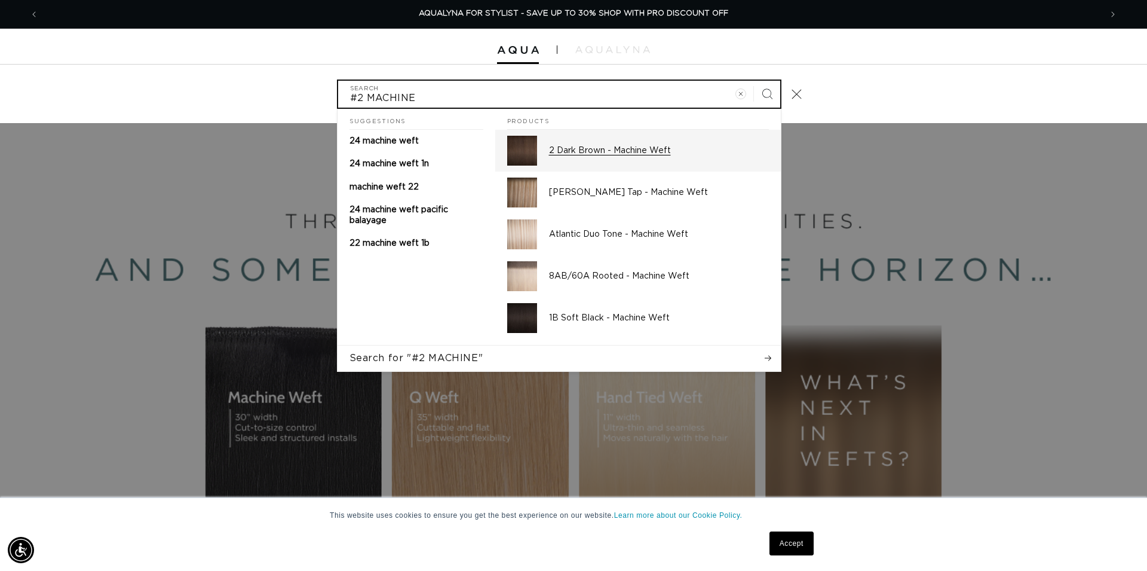
type input "#2 MACHINE"
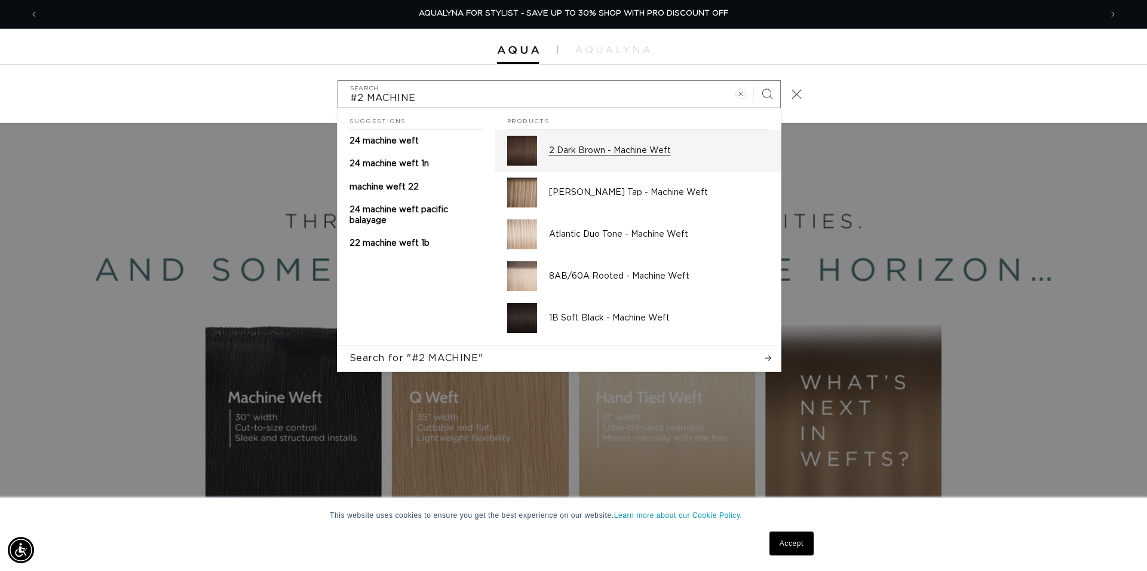
click at [635, 149] on p "2 Dark Brown - Machine Weft" at bounding box center [659, 150] width 220 height 11
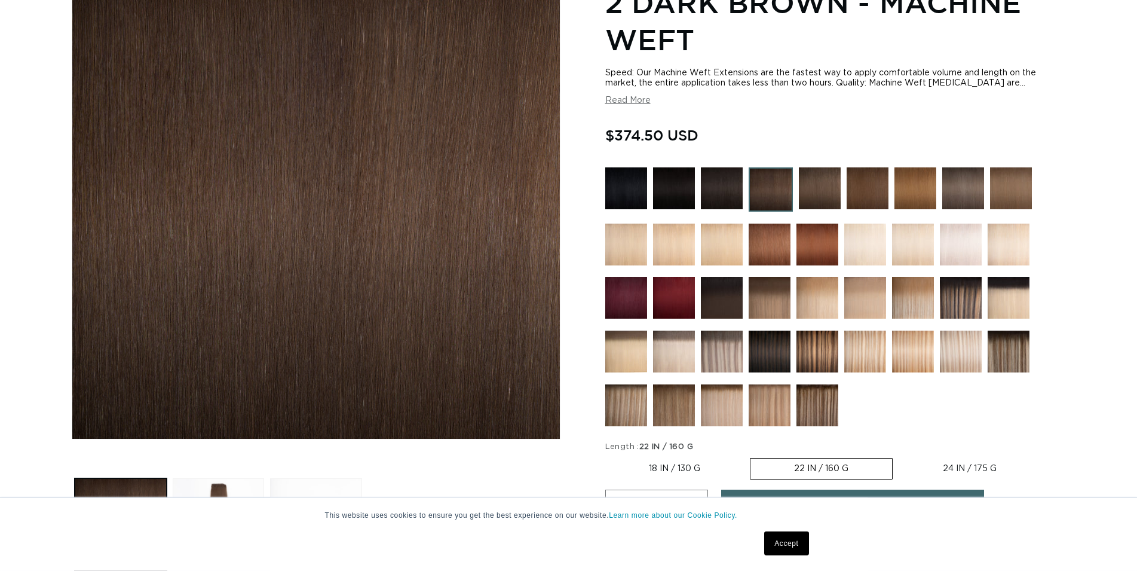
scroll to position [305, 0]
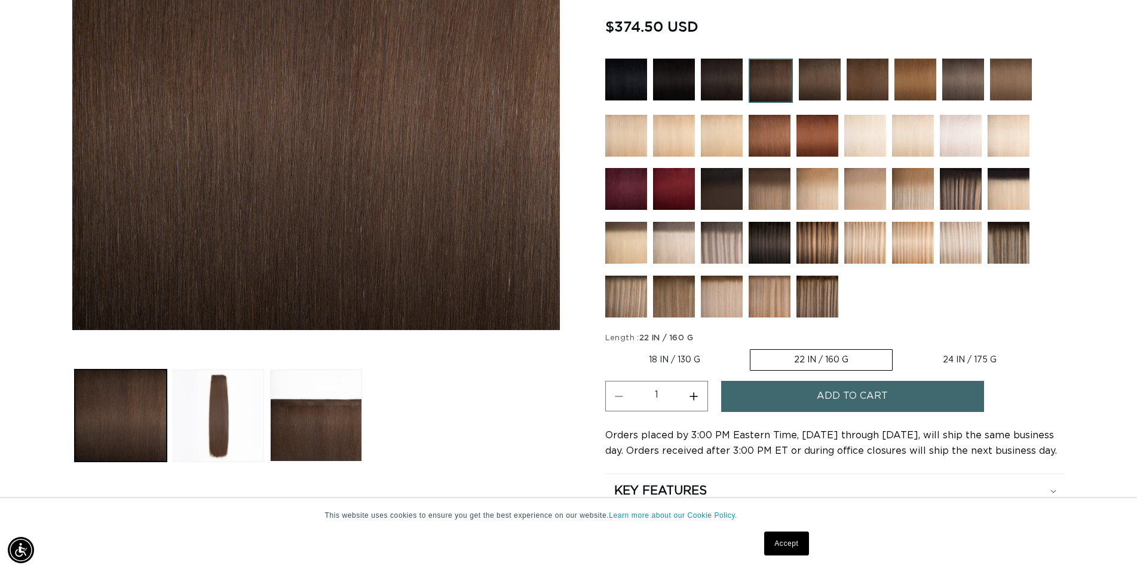
click at [819, 358] on label "22 IN / 160 G Variant sold out or unavailable" at bounding box center [821, 360] width 143 height 22
click at [750, 347] on input "22 IN / 160 G Variant sold out or unavailable" at bounding box center [750, 347] width 1 height 1
click at [816, 399] on button "Add to cart" at bounding box center [852, 396] width 263 height 30
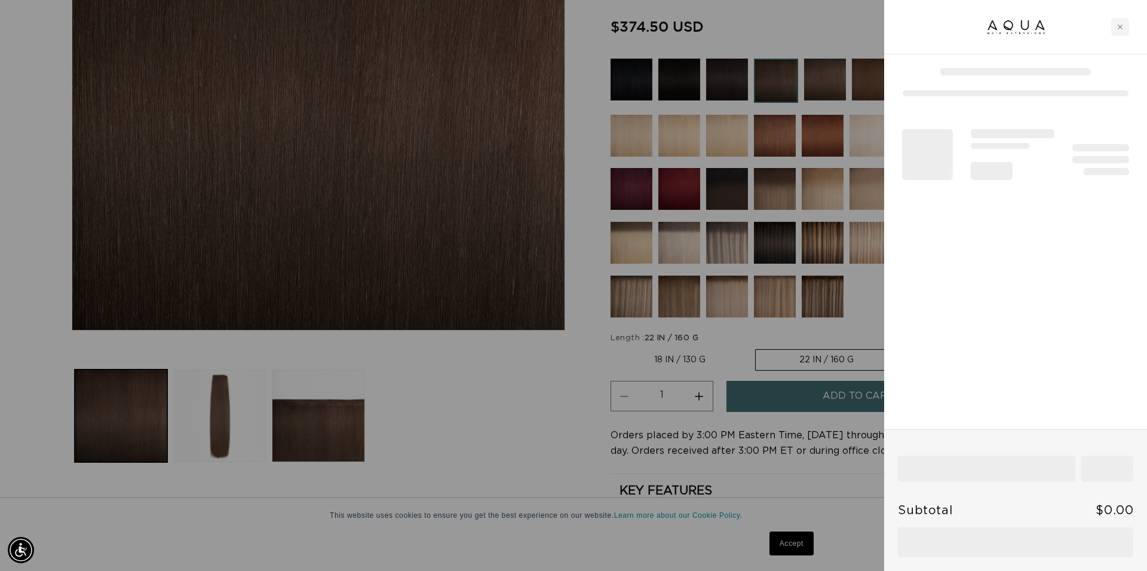
scroll to position [0, 1062]
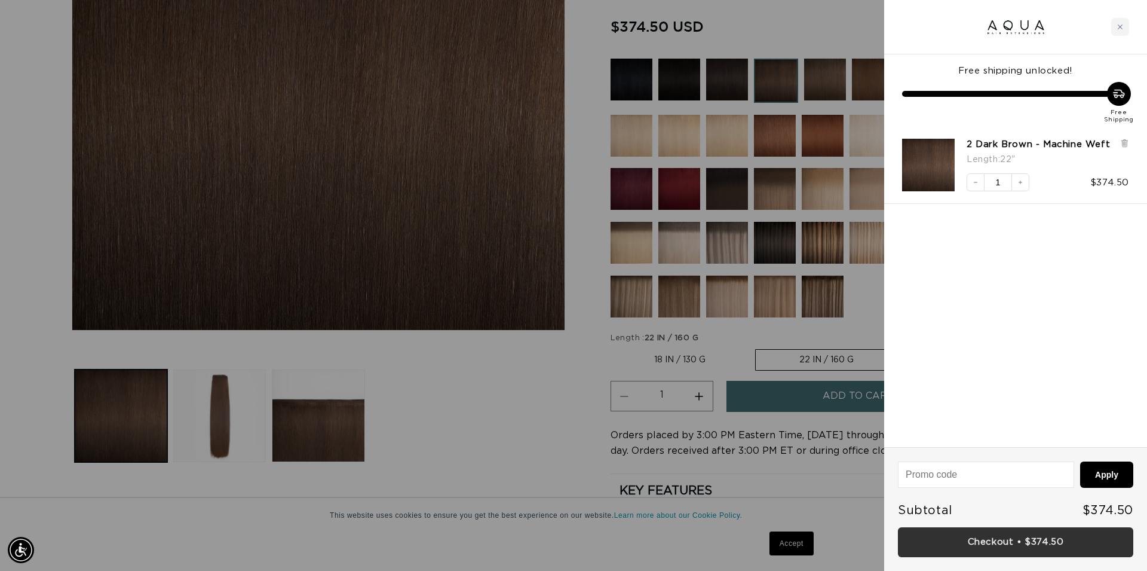
click at [1016, 547] on link "Checkout • $374.50" at bounding box center [1015, 542] width 235 height 30
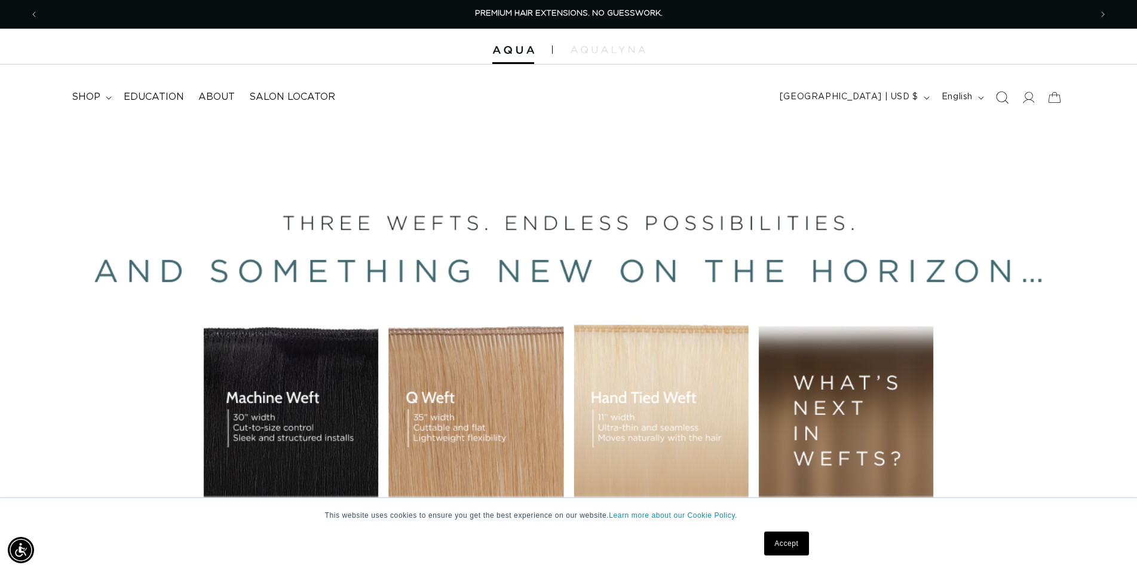
click at [1004, 99] on icon "Search" at bounding box center [1001, 97] width 13 height 13
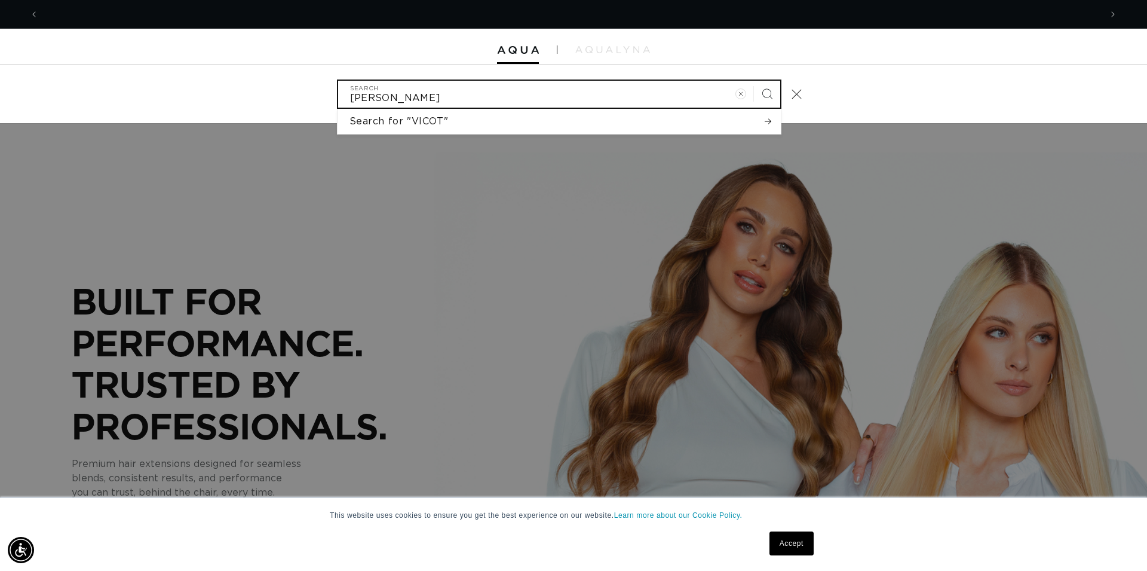
scroll to position [0, 1062]
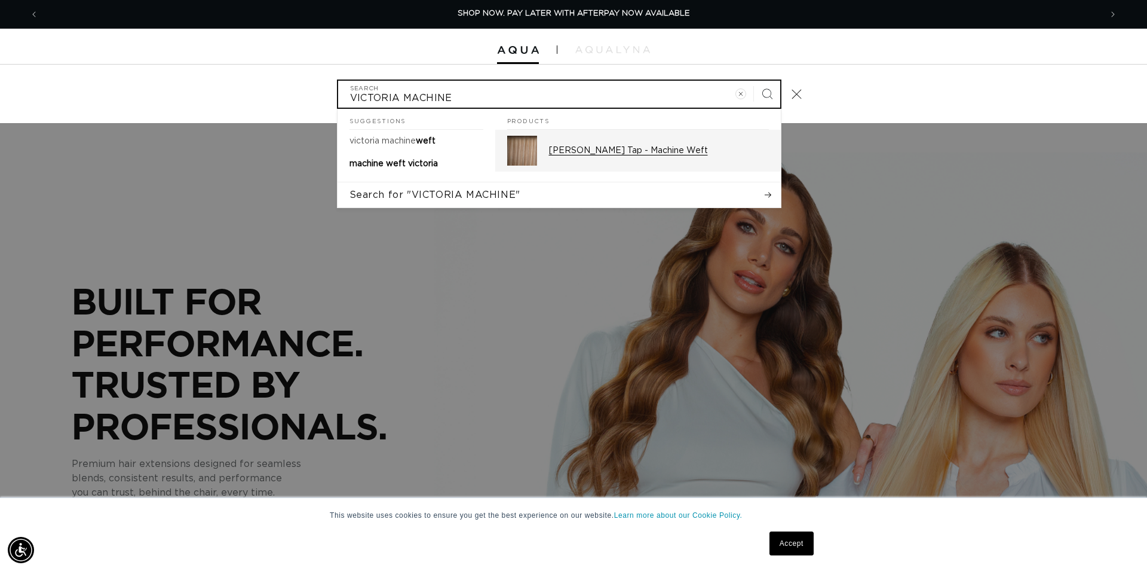
type input "VICTORIA MACHINE"
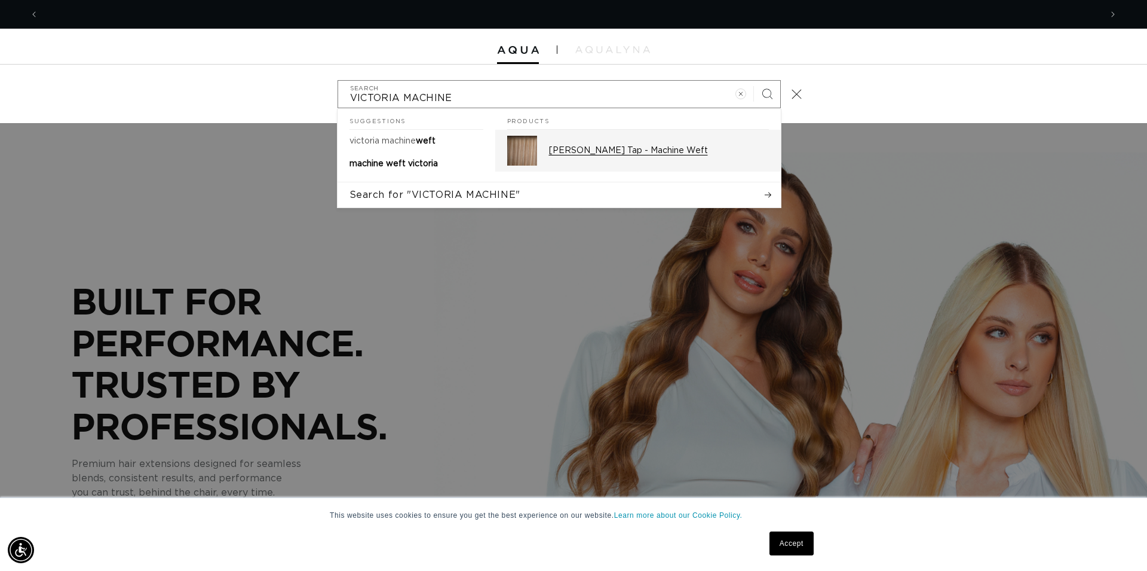
click at [639, 147] on p "Victoria Root Tap - Machine Weft" at bounding box center [659, 150] width 220 height 11
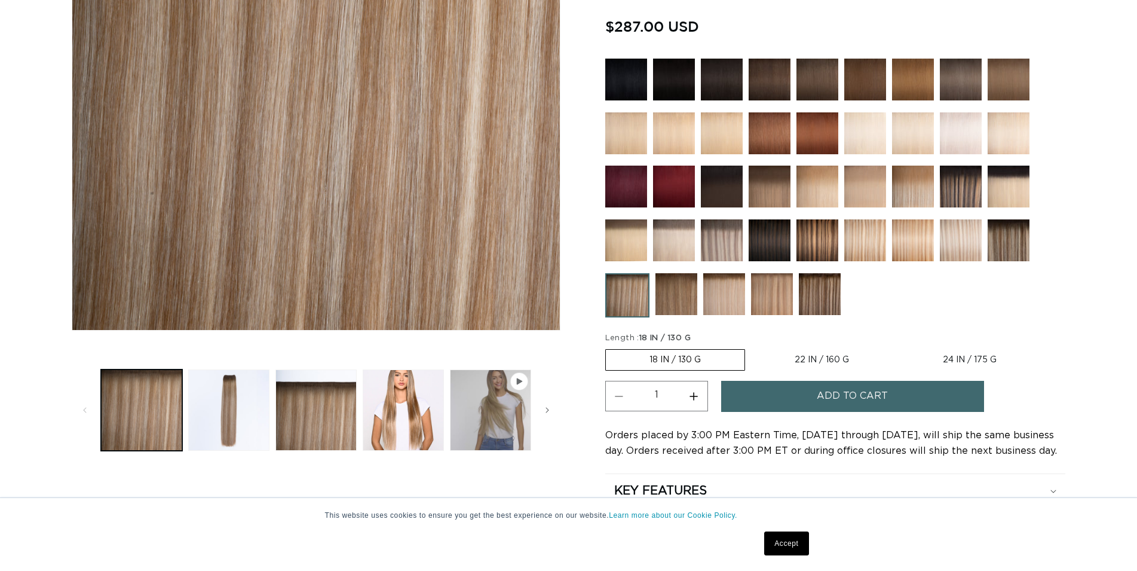
scroll to position [305, 0]
click at [795, 345] on fieldset "Length : 18 IN / 130 G 18 IN / 130 G Variant sold out or unavailable 22 IN / 16…" at bounding box center [824, 352] width 438 height 40
click at [795, 357] on label "22 IN / 160 G Variant sold out or unavailable" at bounding box center [822, 360] width 142 height 20
click at [752, 347] on input "22 IN / 160 G Variant sold out or unavailable" at bounding box center [751, 347] width 1 height 1
radio input "true"
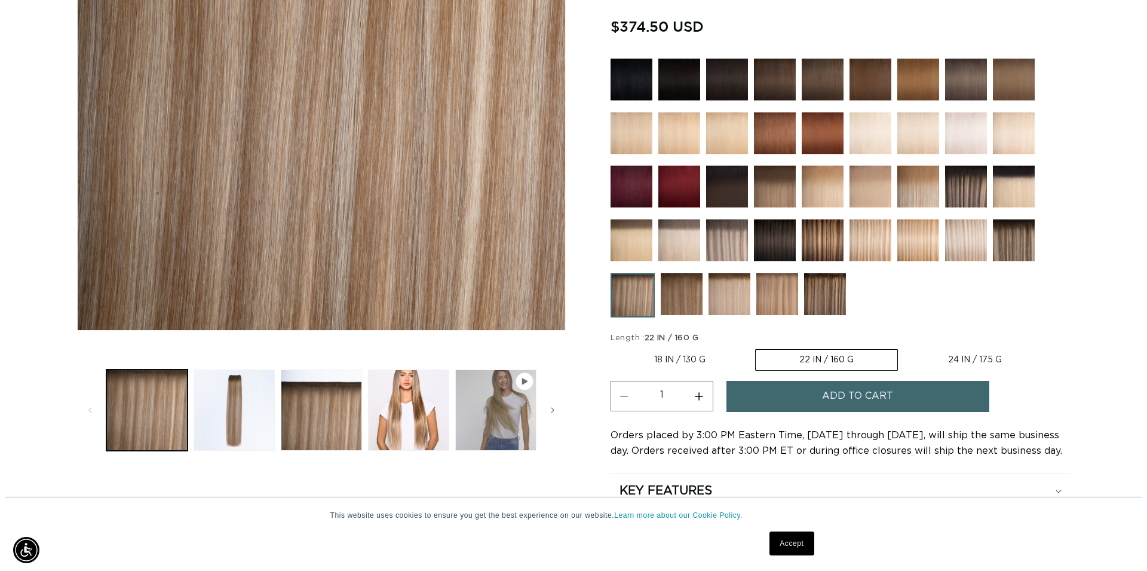
scroll to position [0, 1052]
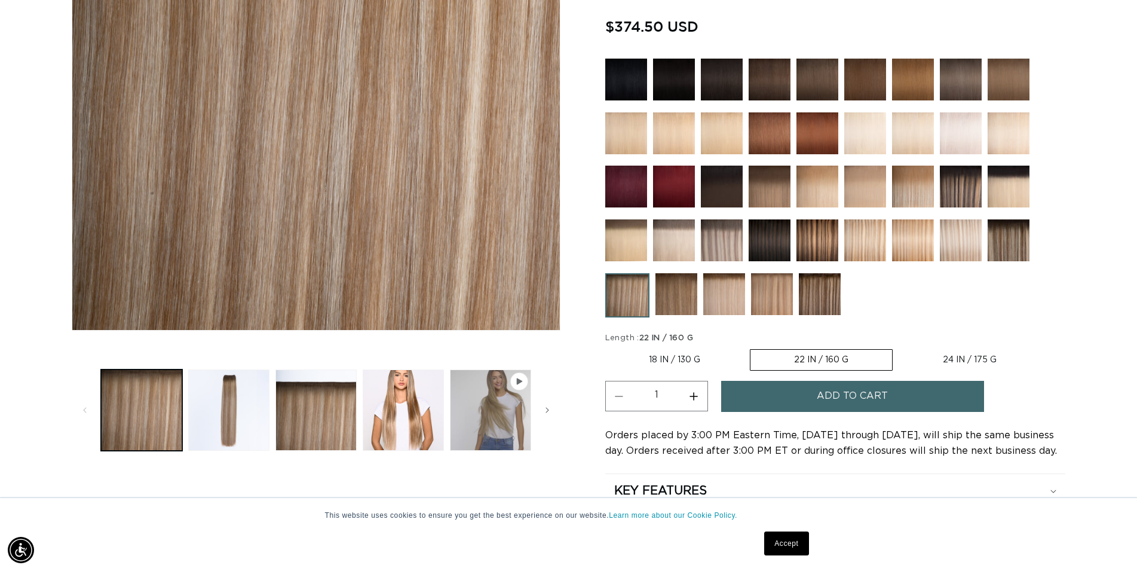
click at [844, 398] on span "Add to cart" at bounding box center [852, 396] width 71 height 30
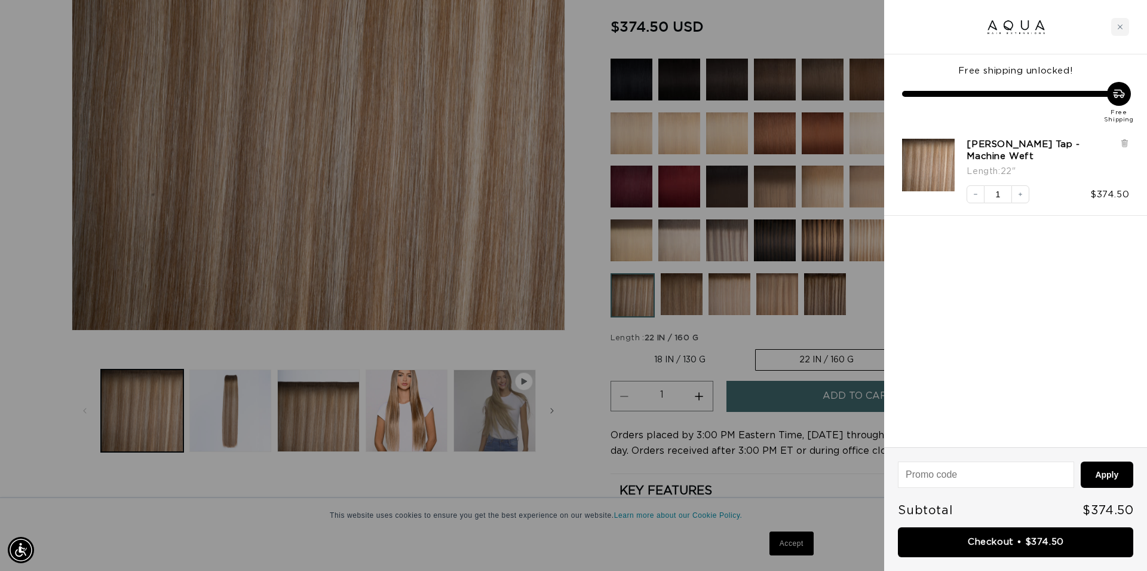
scroll to position [0, 2125]
click at [1025, 540] on link "Checkout • $374.50" at bounding box center [1015, 542] width 235 height 30
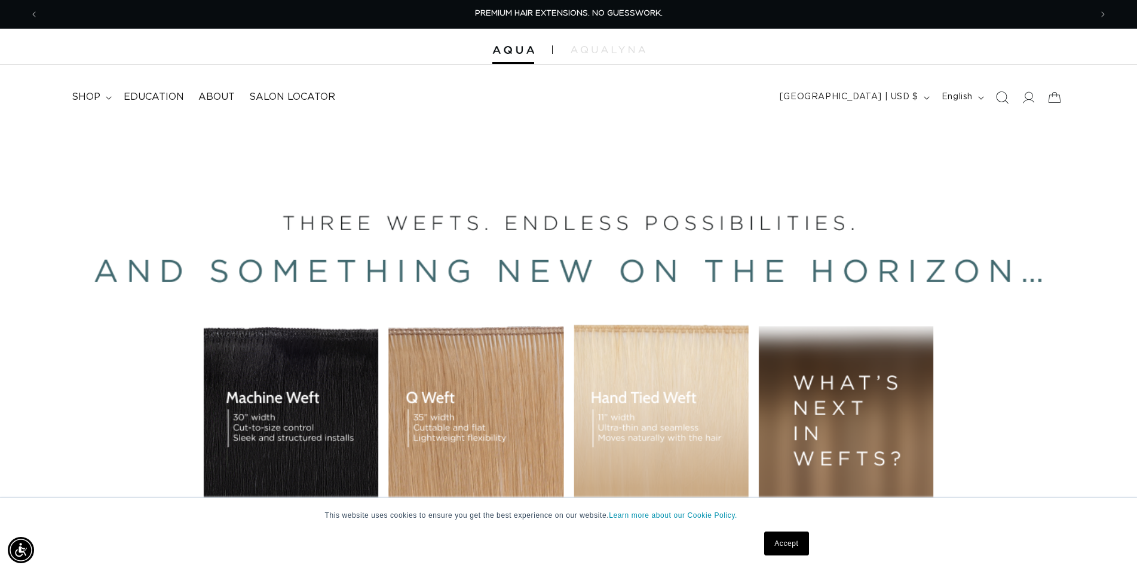
click at [1003, 94] on icon "Search" at bounding box center [1001, 97] width 13 height 13
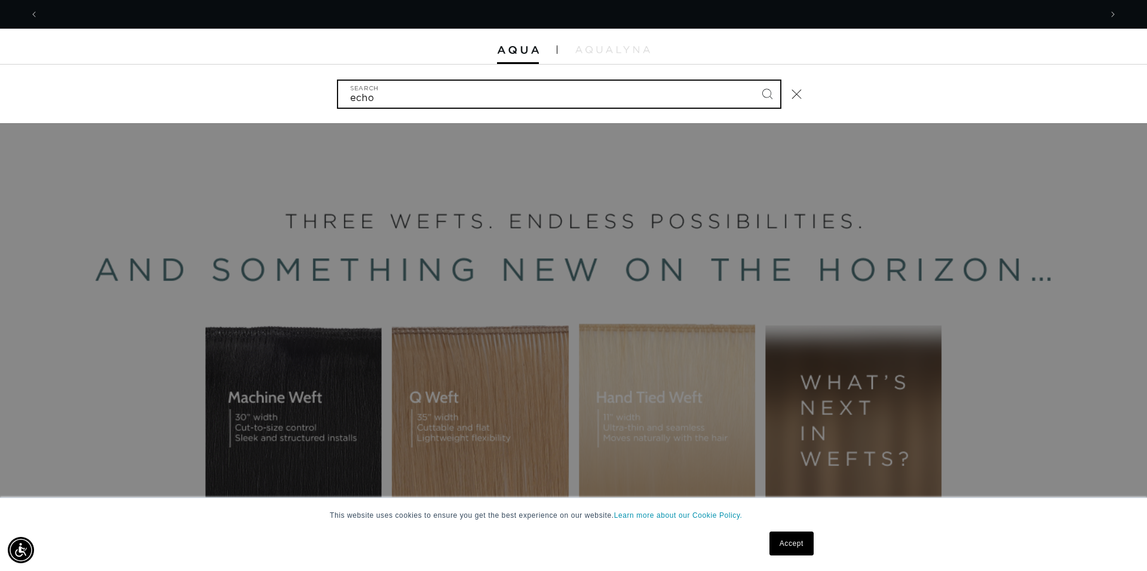
scroll to position [0, 1062]
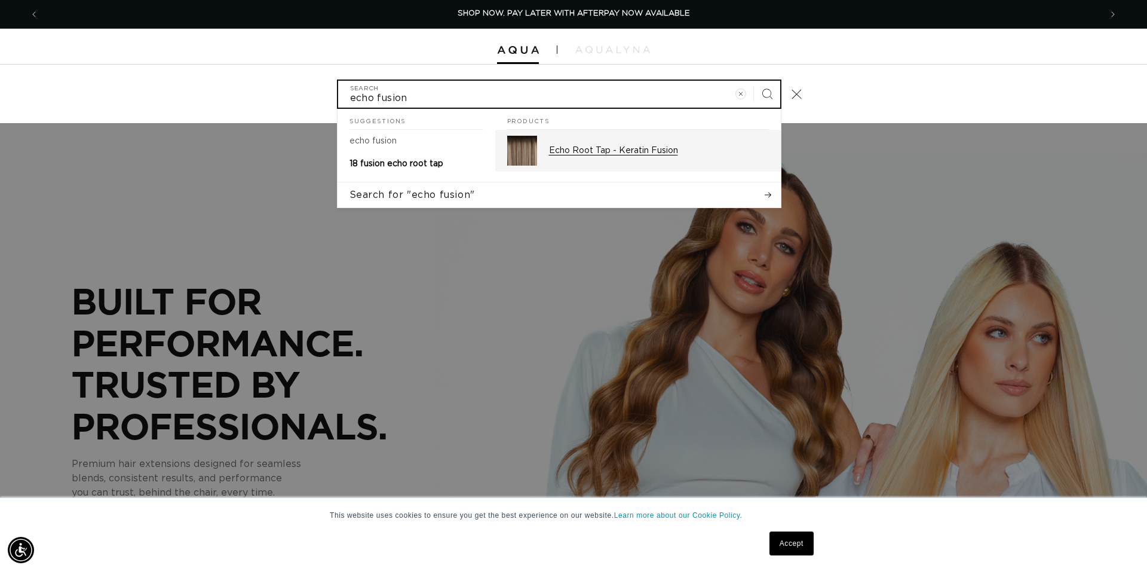
type input "echo fusion"
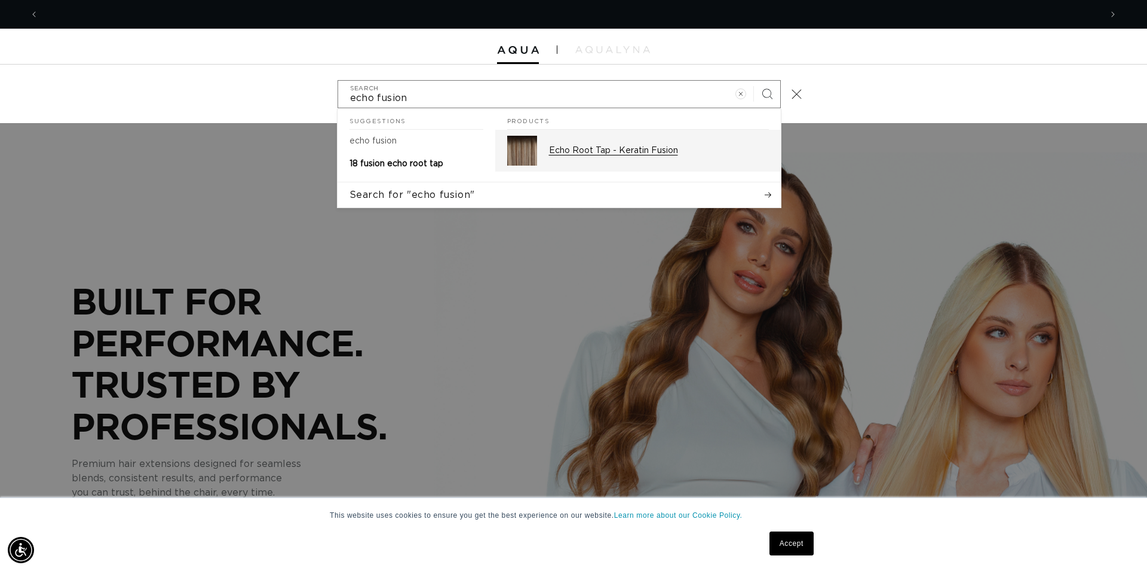
click at [644, 157] on div "Echo Root Tap - Keratin Fusion" at bounding box center [659, 151] width 220 height 30
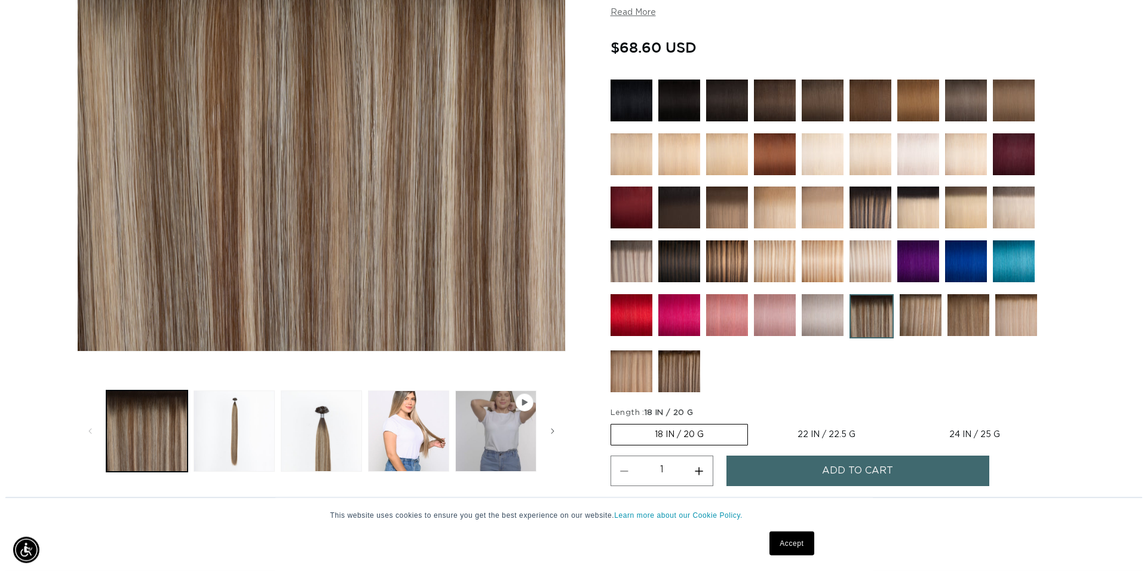
scroll to position [305, 0]
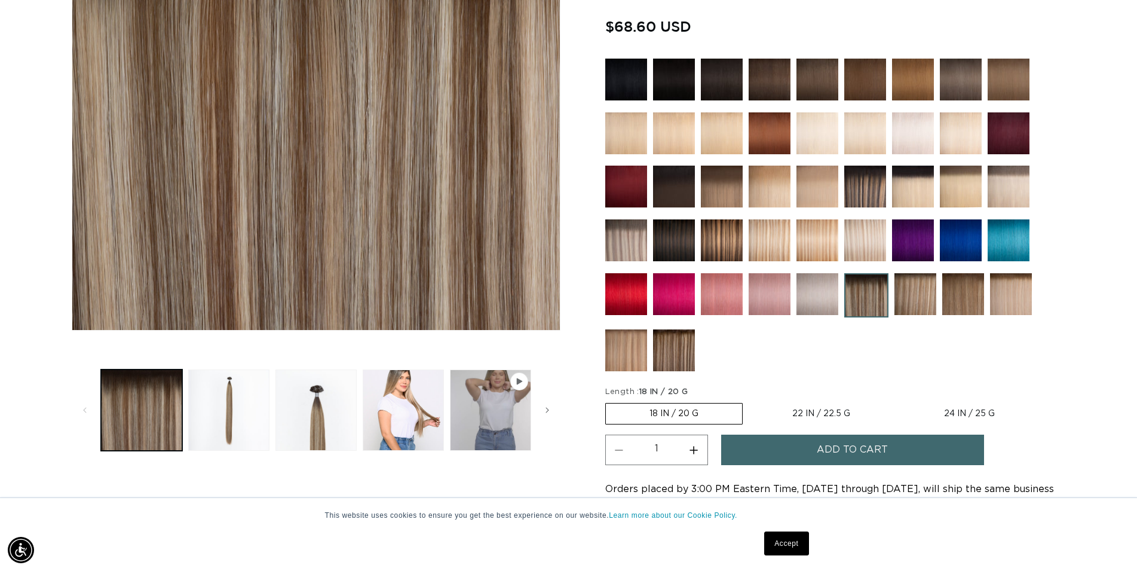
click at [694, 446] on button "Increase quantity for Echo Root Tap - Keratin Fusion" at bounding box center [694, 449] width 27 height 30
type input "3"
click at [761, 441] on button "Add to cart" at bounding box center [852, 449] width 263 height 30
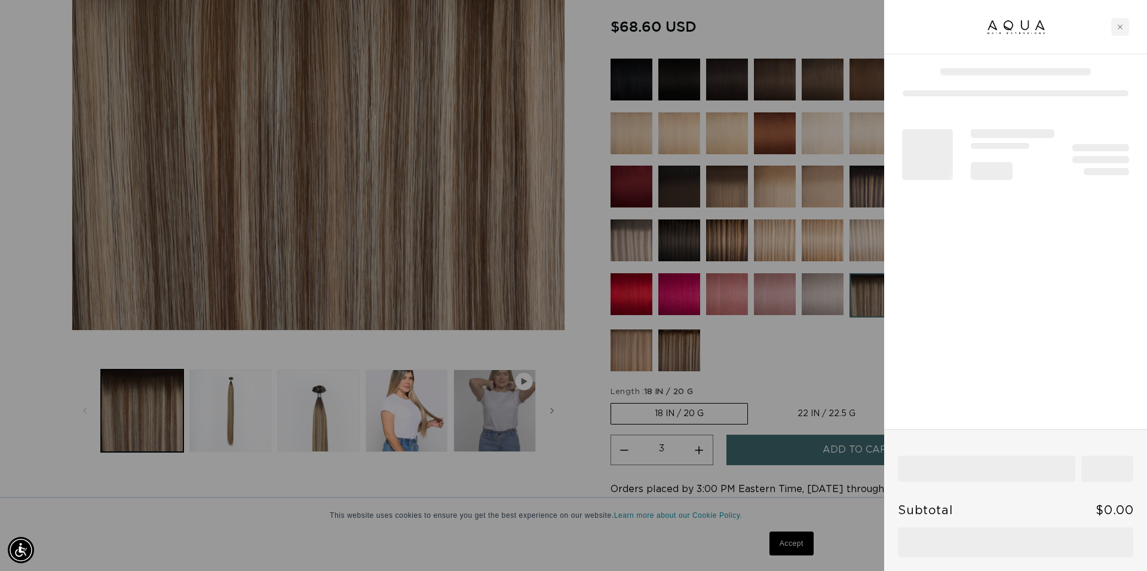
scroll to position [0, 2125]
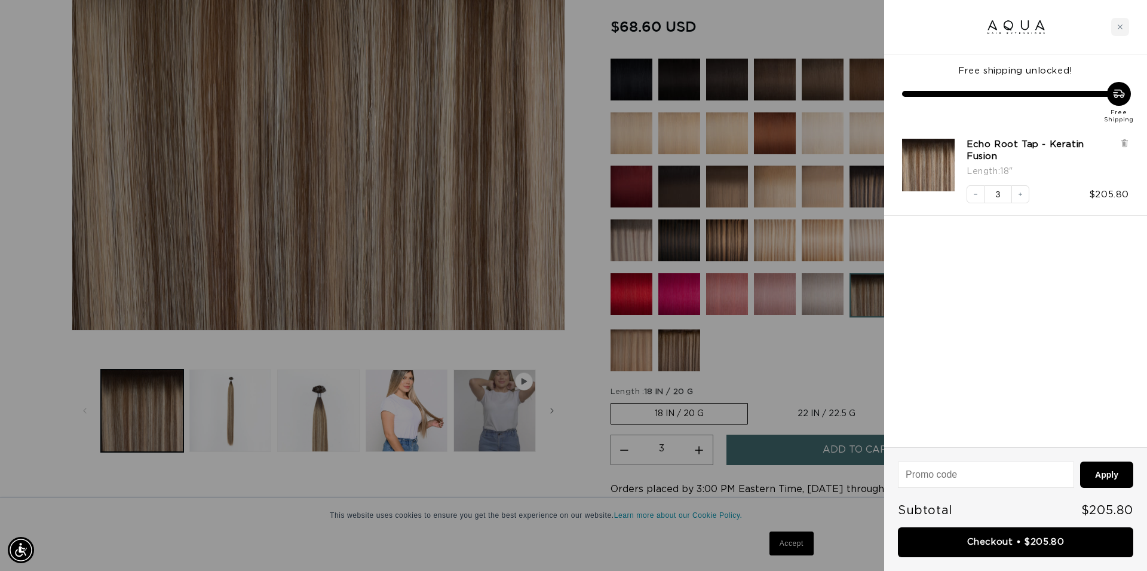
click at [1011, 540] on link "Checkout • $205.80" at bounding box center [1015, 542] width 235 height 30
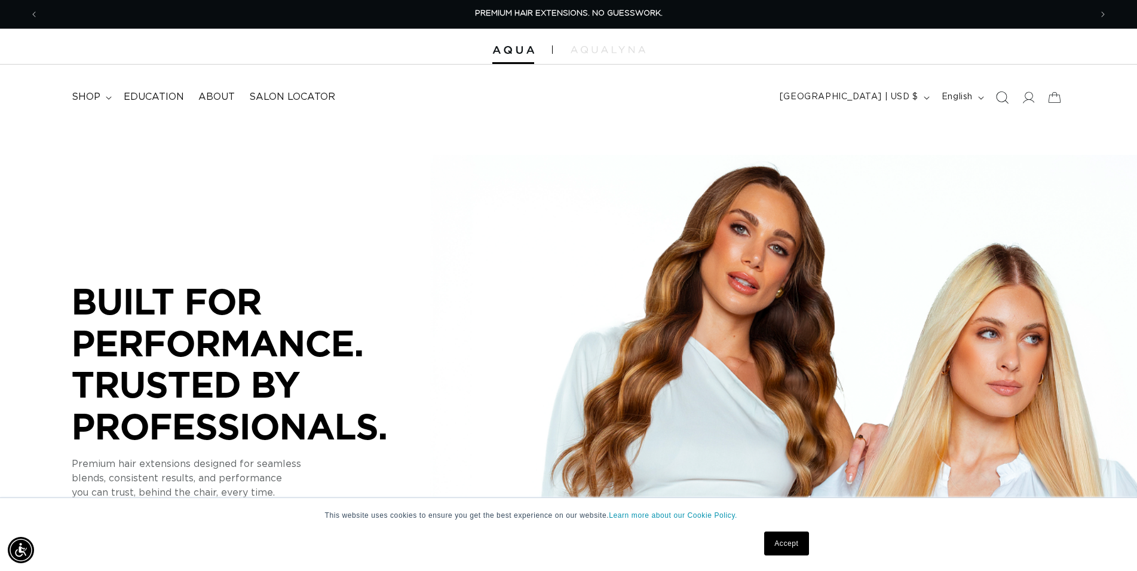
click at [998, 99] on icon "Search" at bounding box center [1001, 97] width 13 height 13
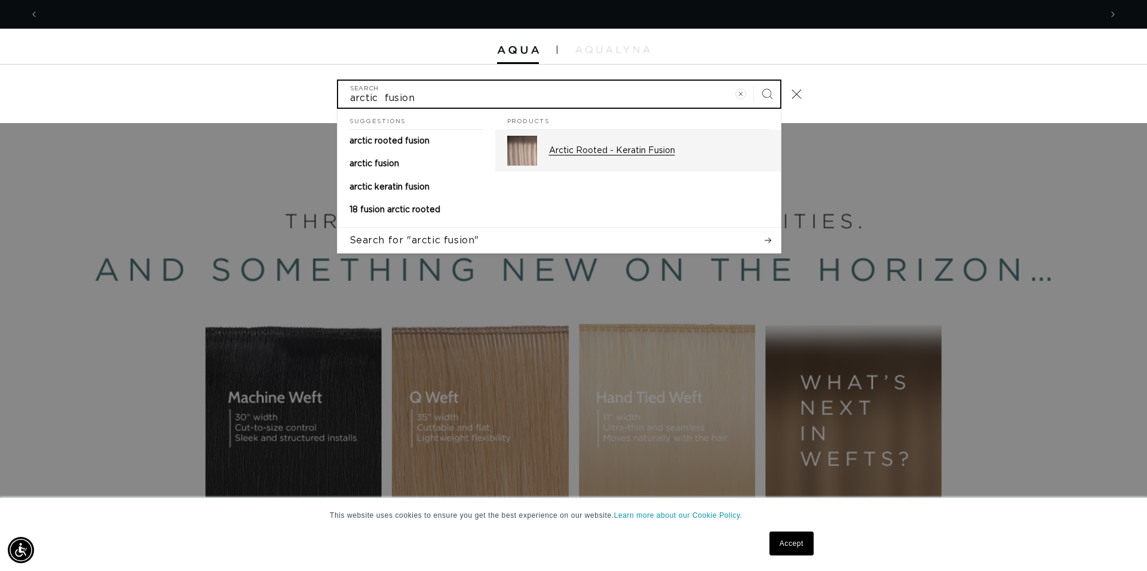
scroll to position [0, 2125]
type input "arctic fusion"
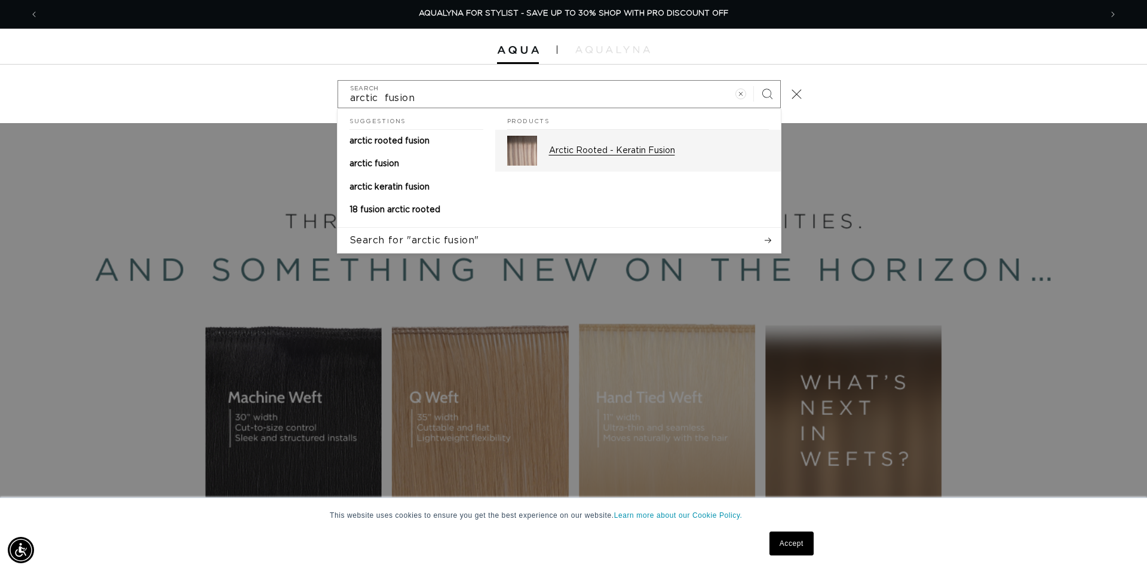
click at [627, 150] on p "Arctic Rooted - Keratin Fusion" at bounding box center [659, 150] width 220 height 11
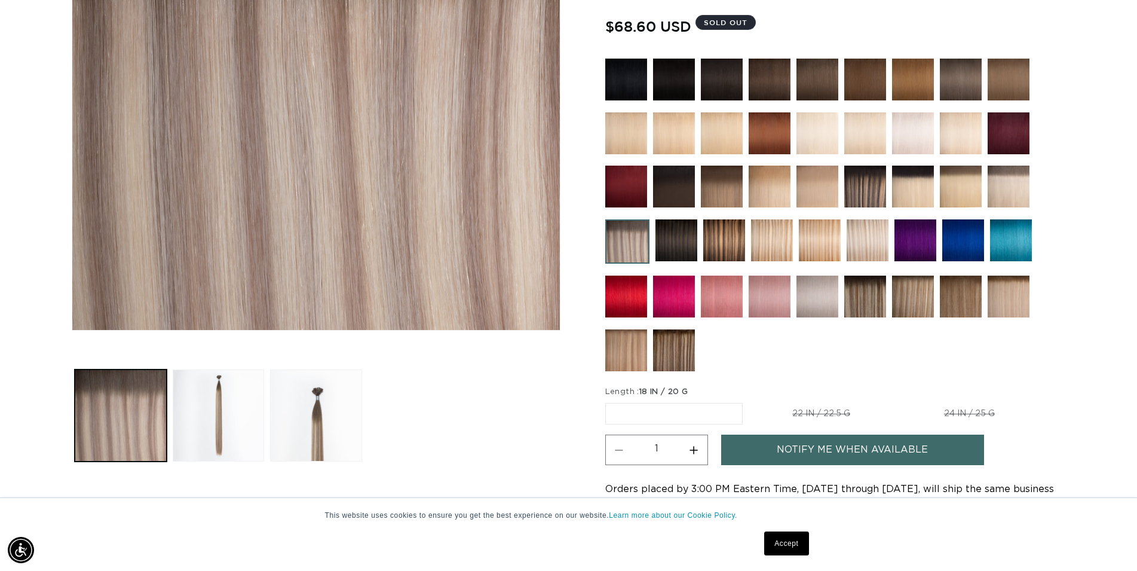
scroll to position [0, 2104]
click at [826, 137] on img at bounding box center [817, 133] width 42 height 42
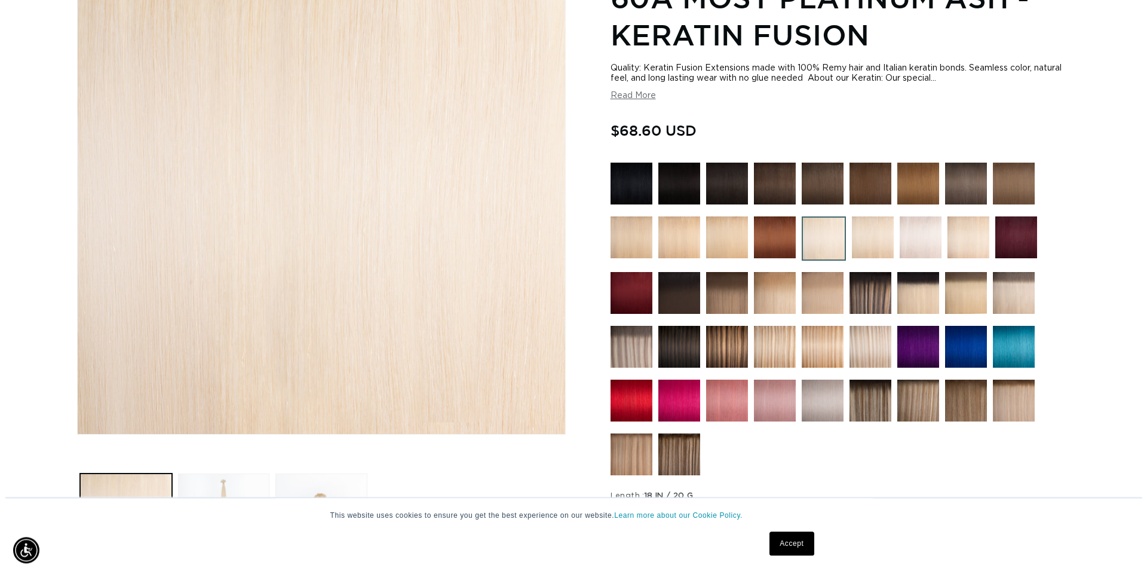
scroll to position [366, 0]
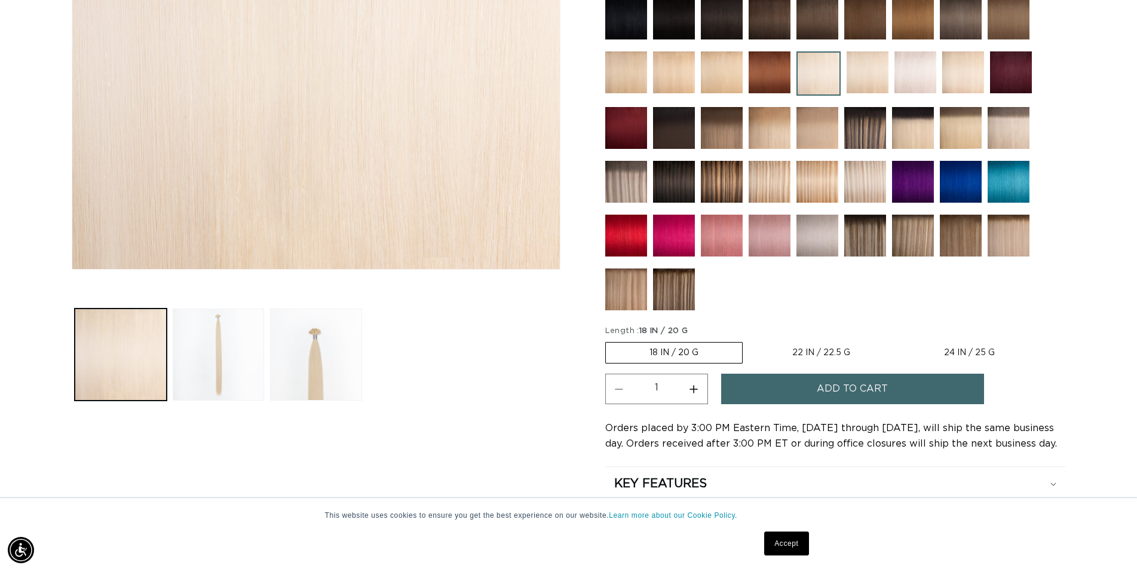
click at [854, 390] on span "Add to cart" at bounding box center [852, 388] width 71 height 30
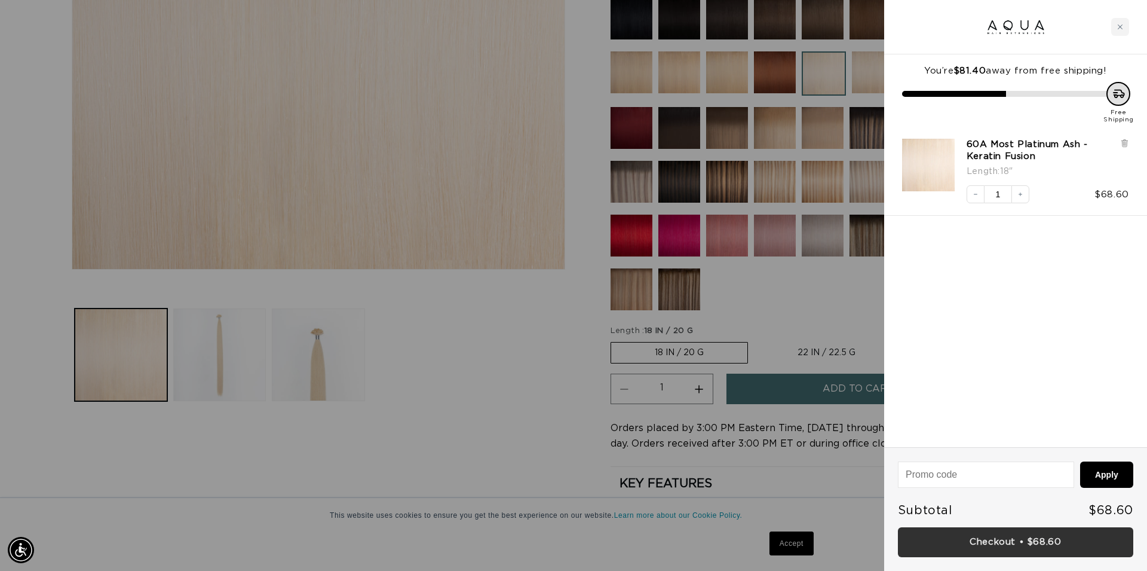
scroll to position [0, 2125]
click at [989, 540] on link "Checkout • $68.60" at bounding box center [1015, 542] width 235 height 30
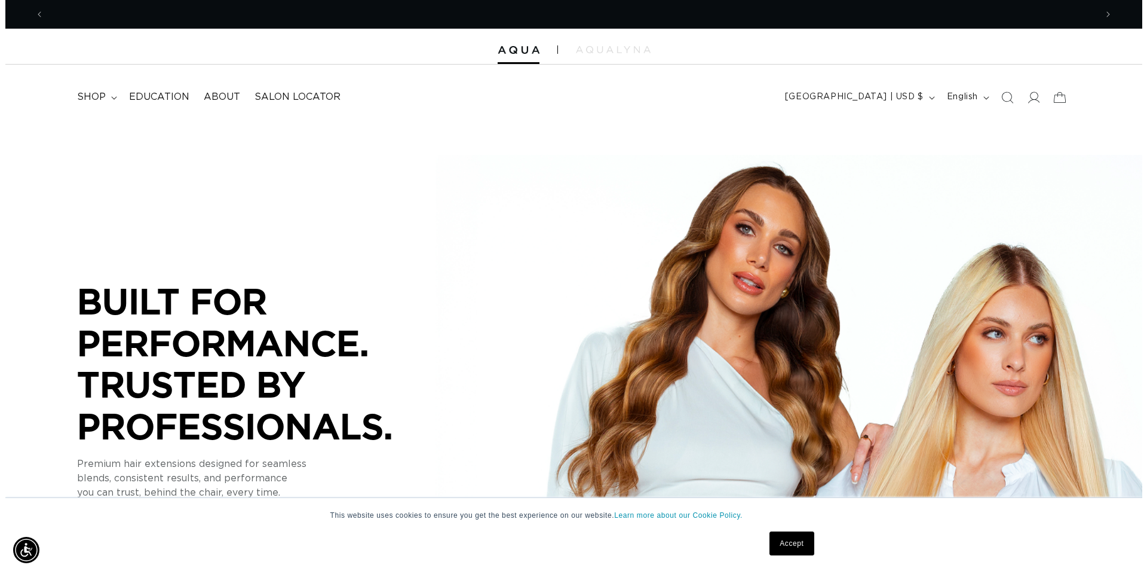
scroll to position [0, 2104]
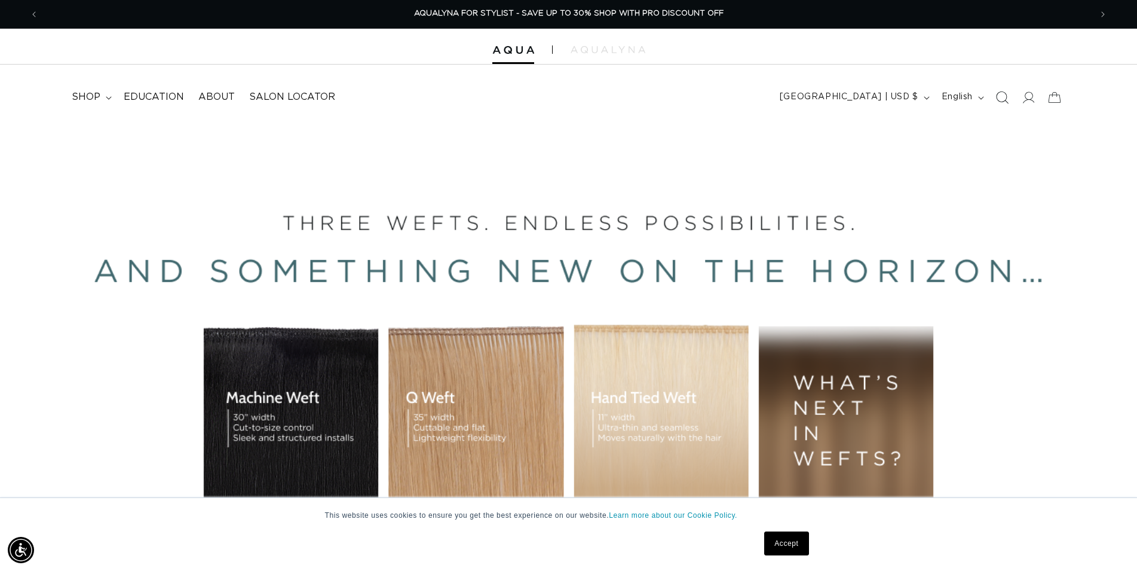
click at [997, 100] on icon "Search" at bounding box center [1001, 97] width 13 height 13
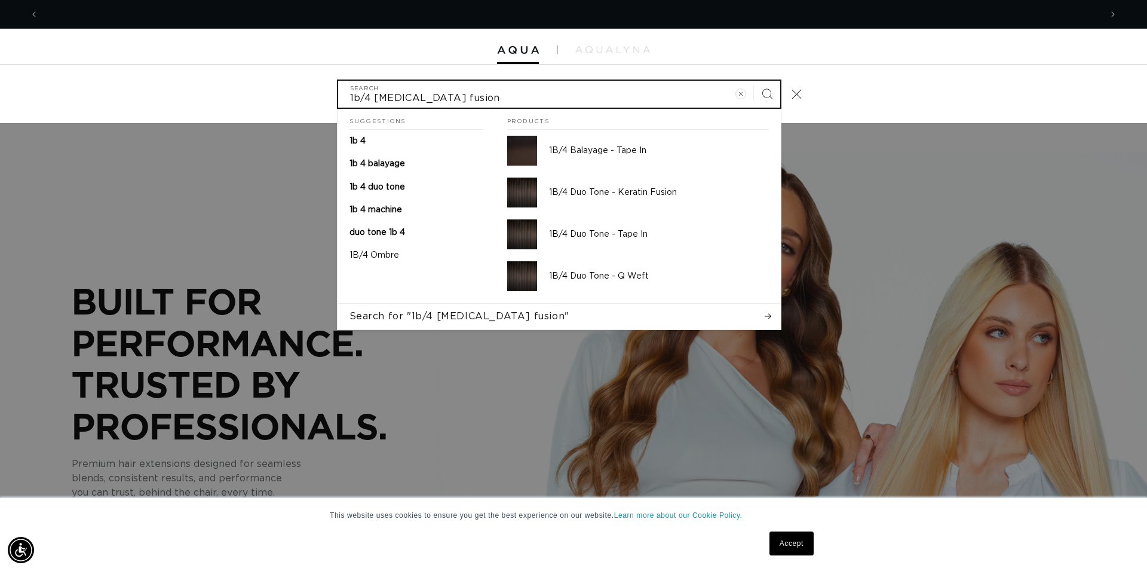
scroll to position [0, 1062]
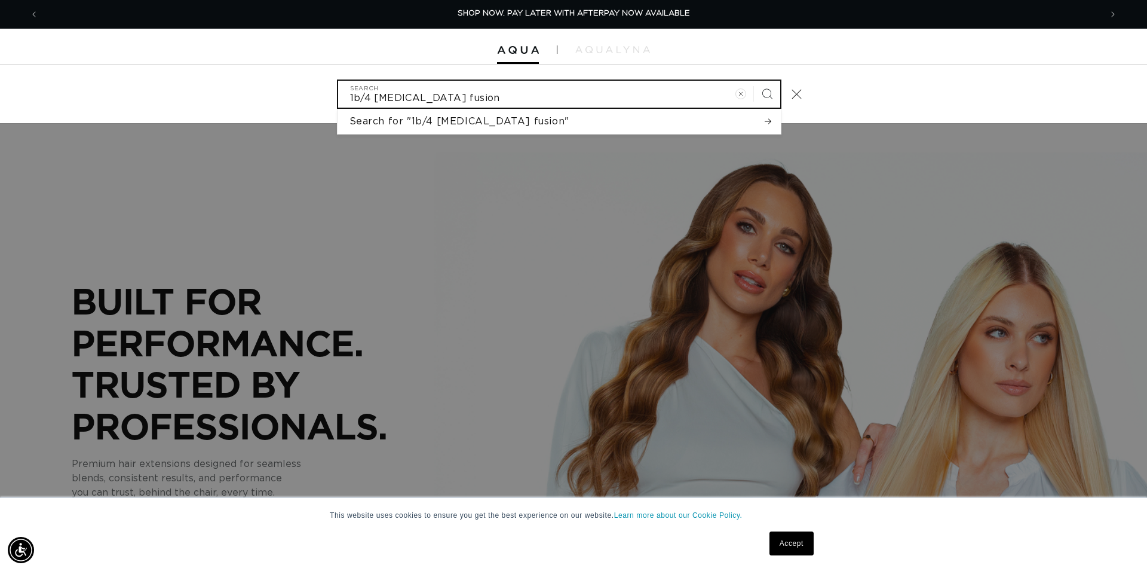
click at [429, 100] on input "1b/4 [MEDICAL_DATA] fusion" at bounding box center [559, 94] width 442 height 27
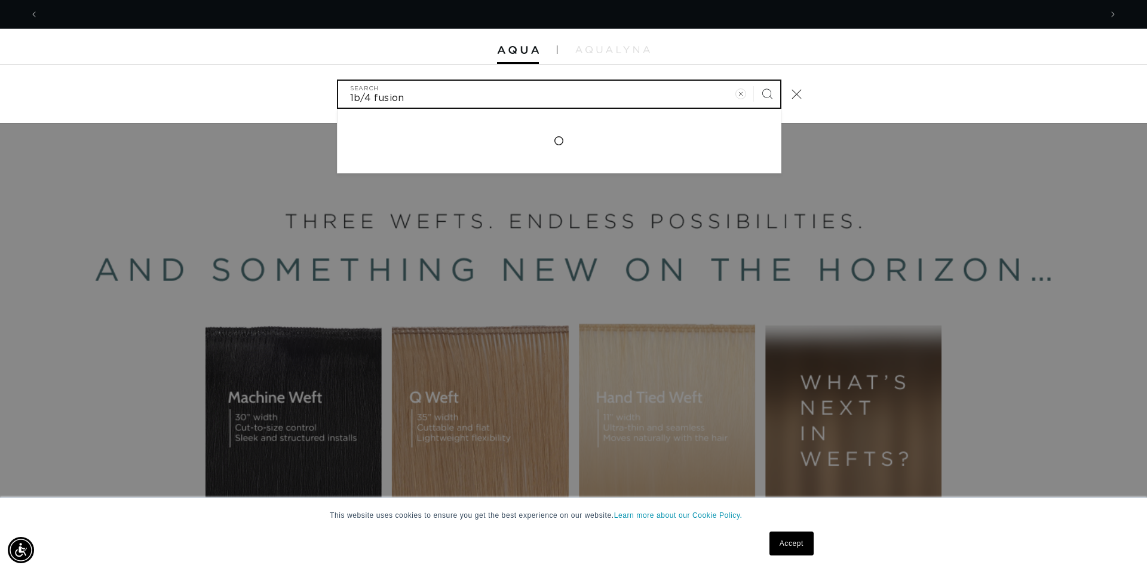
scroll to position [0, 0]
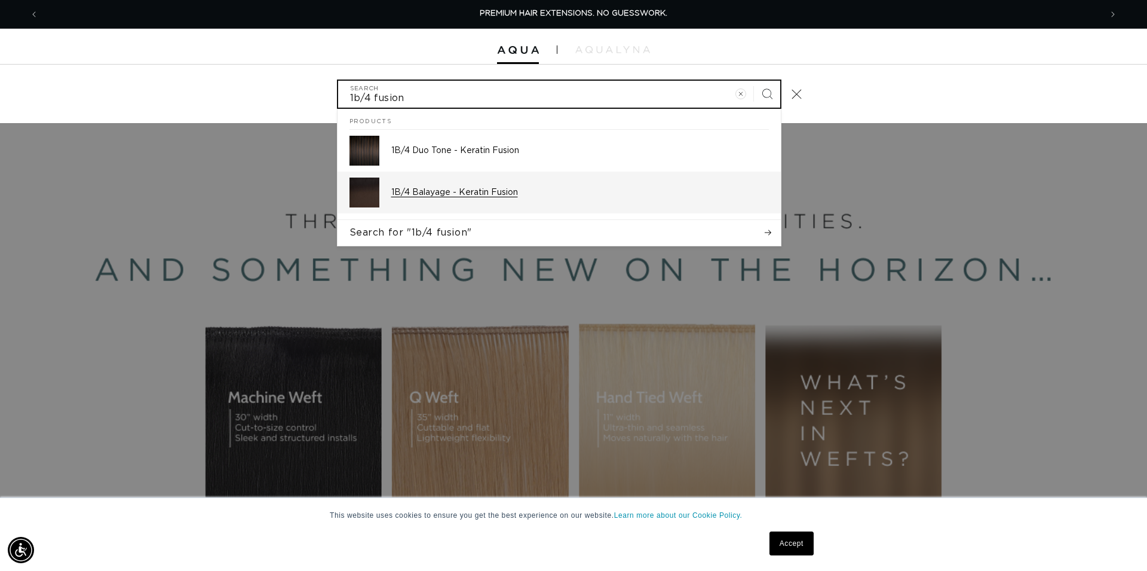
type input "1b/4 fusion"
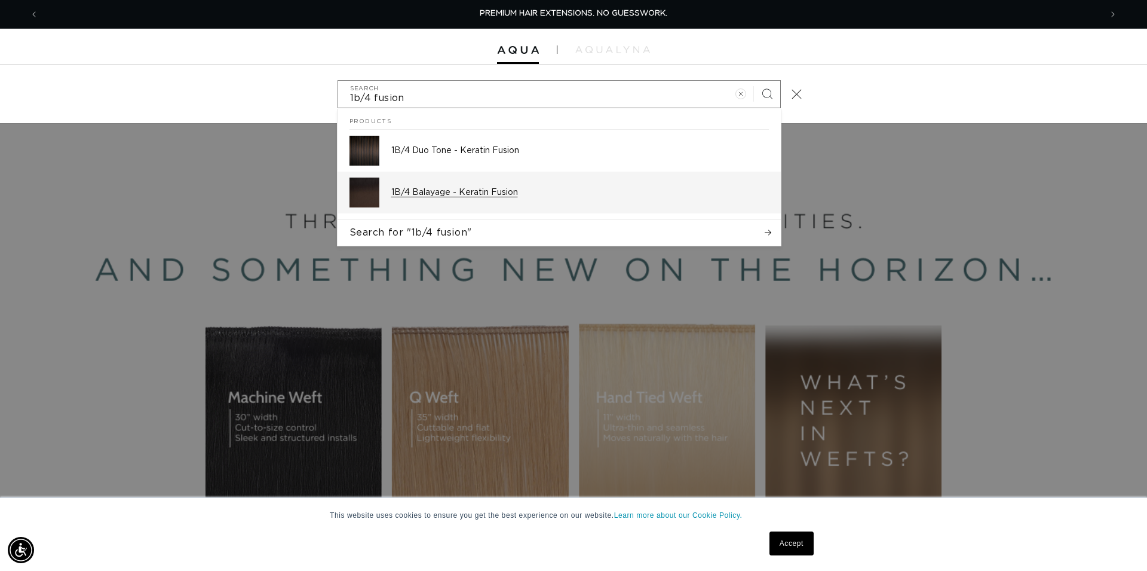
click at [470, 192] on p "1B/4 Balayage - Keratin Fusion" at bounding box center [580, 192] width 378 height 11
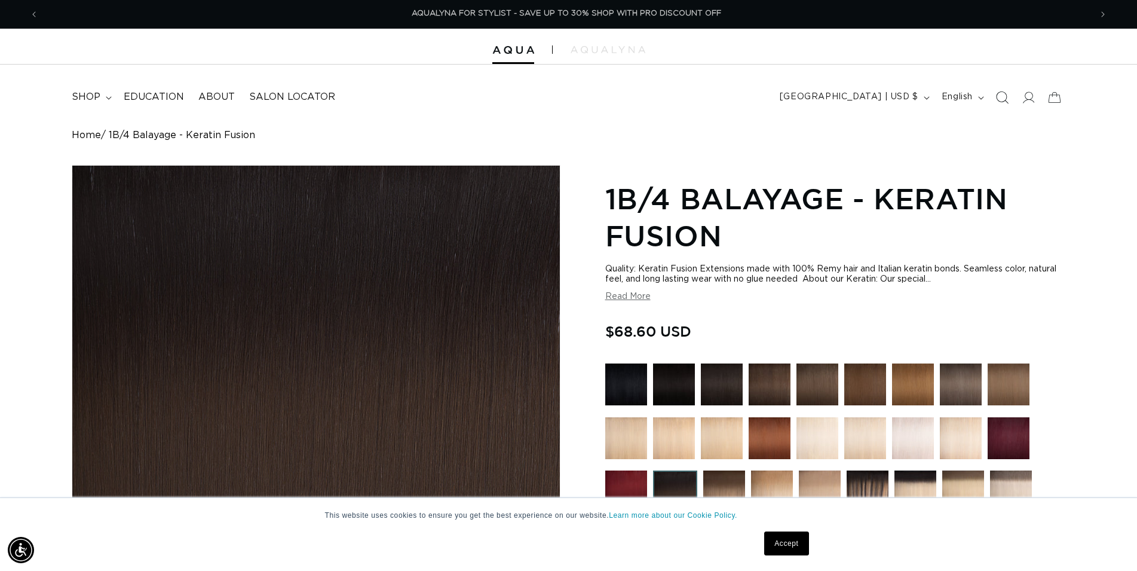
click at [1000, 97] on icon "Search" at bounding box center [1001, 97] width 13 height 13
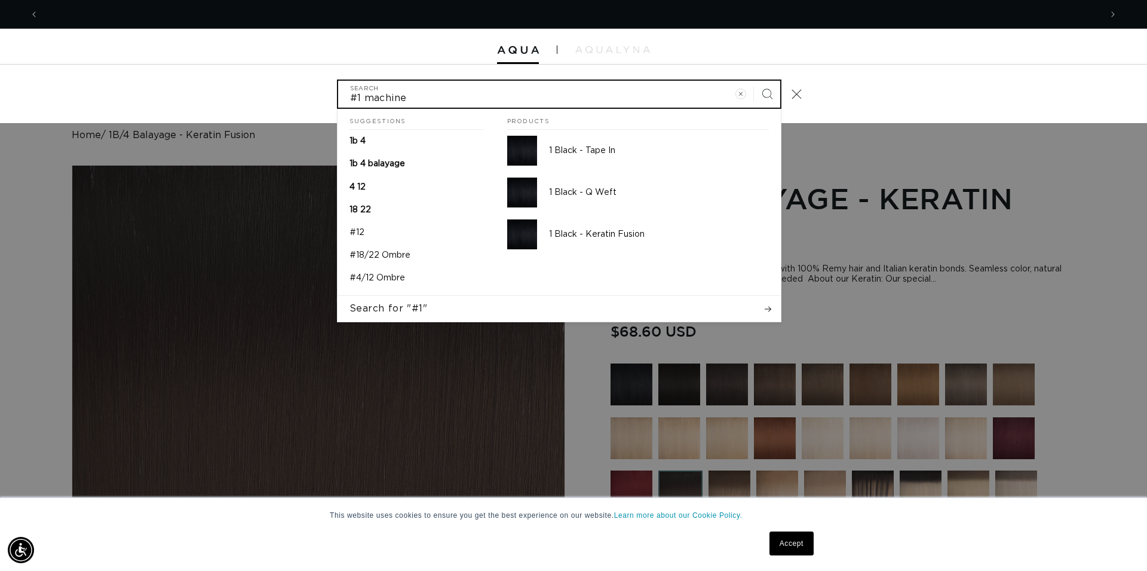
scroll to position [0, 1062]
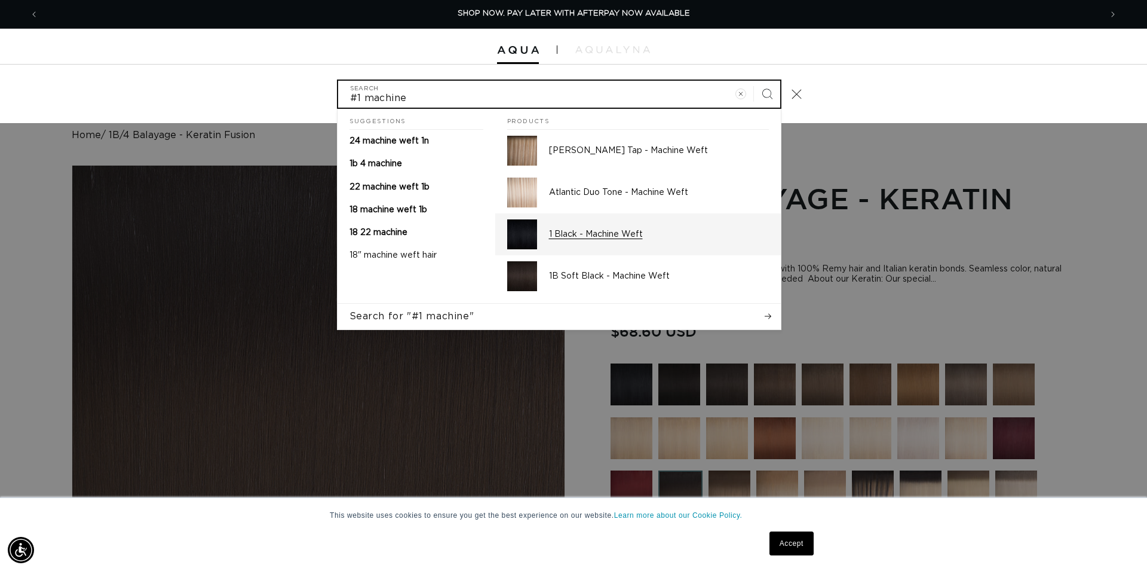
type input "#1 machine"
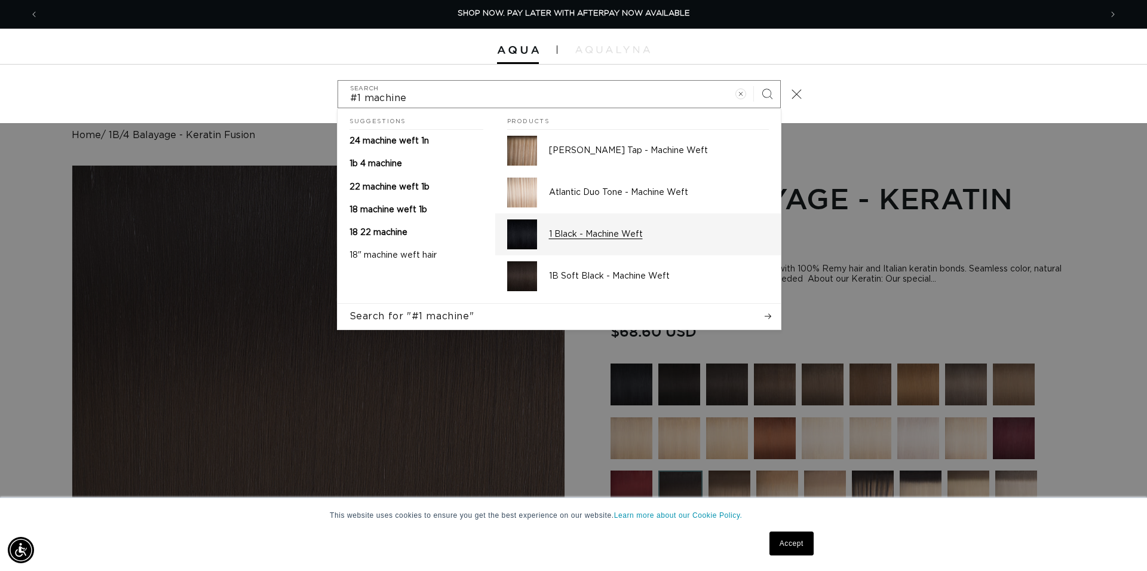
click at [649, 240] on p "1 Black - Machine Weft" at bounding box center [659, 234] width 220 height 11
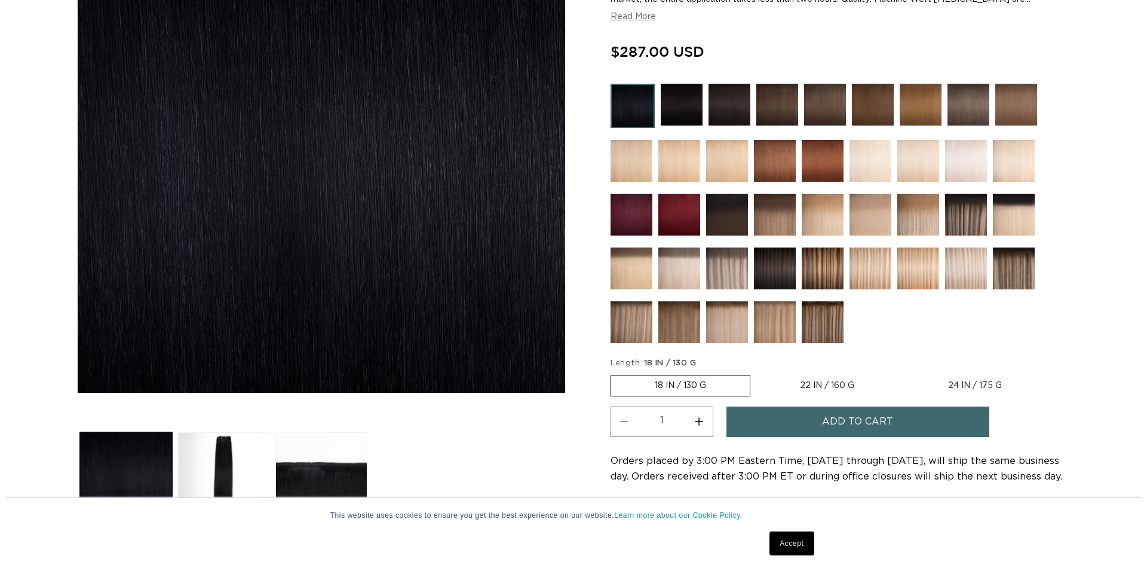
scroll to position [244, 0]
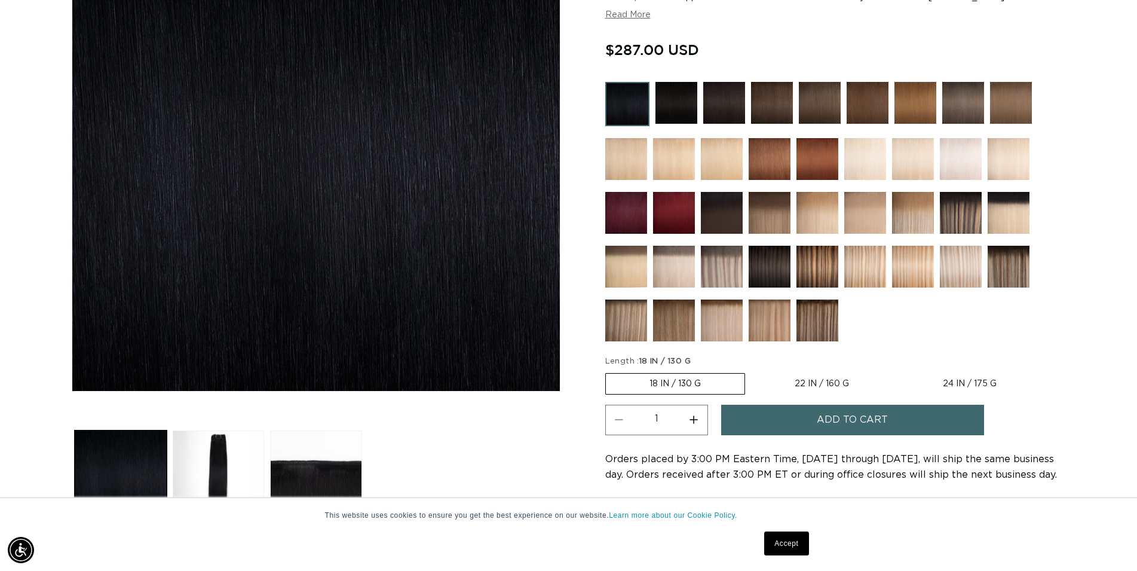
click at [819, 414] on span "Add to cart" at bounding box center [852, 419] width 71 height 30
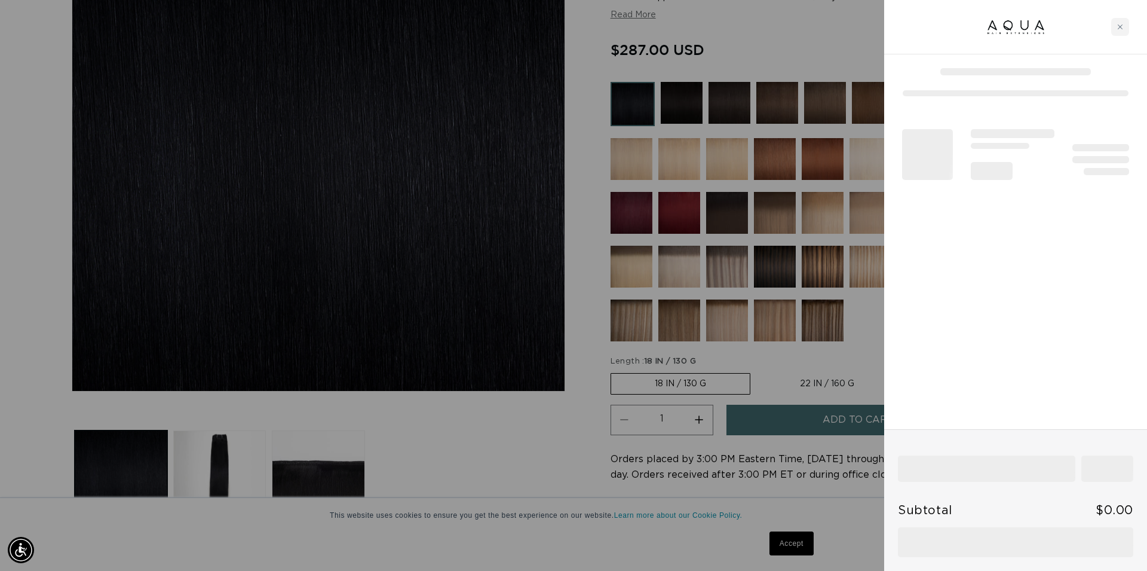
scroll to position [0, 1062]
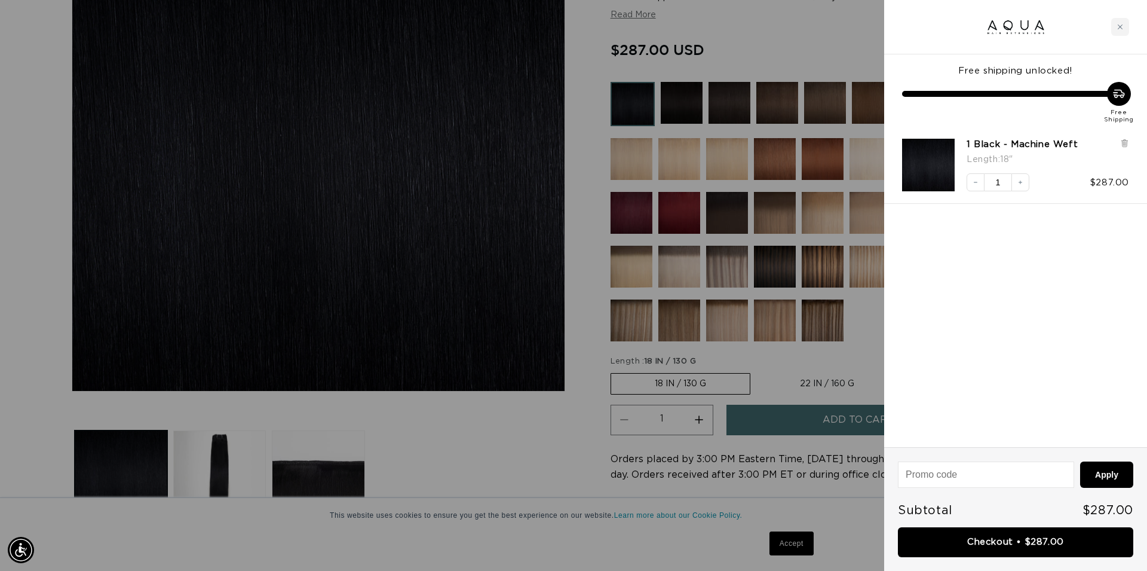
click at [1003, 547] on link "Checkout • $287.00" at bounding box center [1015, 542] width 235 height 30
